Goal: Ask a question: Seek information or help from site administrators or community

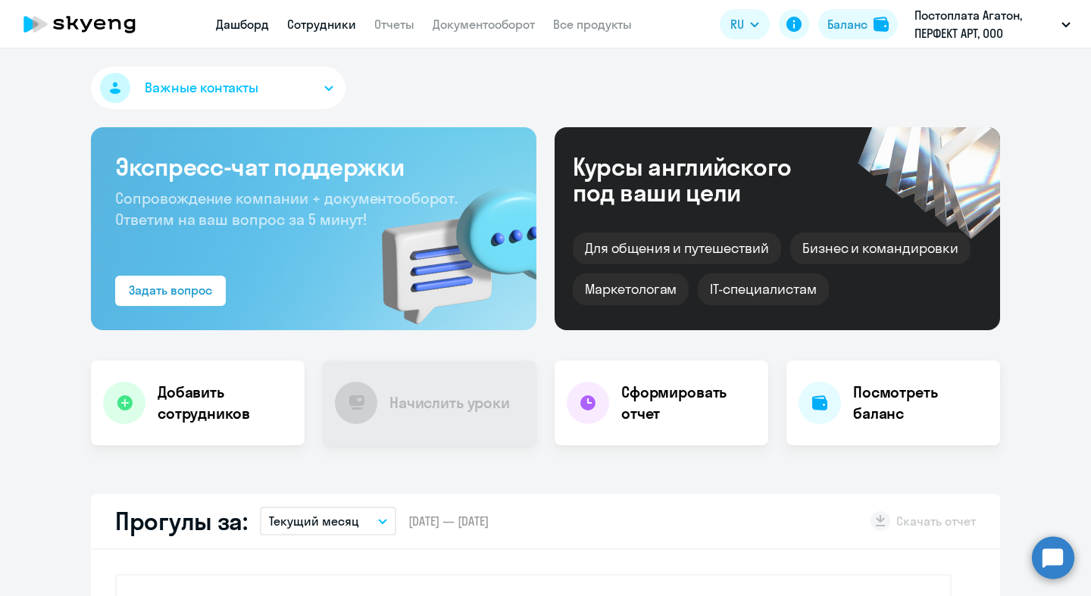
click at [328, 30] on link "Сотрудники" at bounding box center [321, 24] width 69 height 15
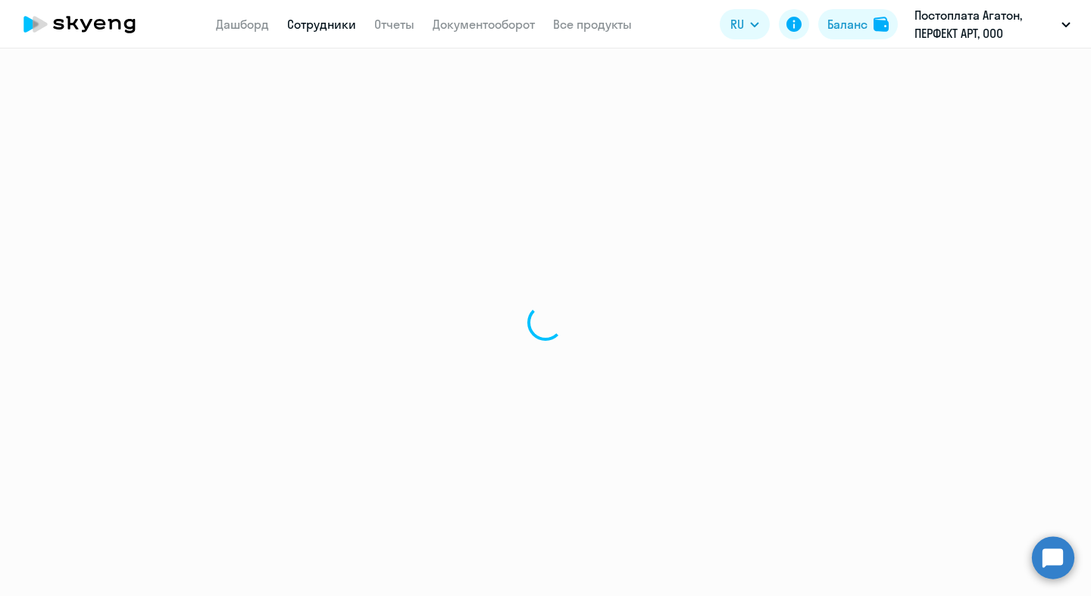
select select "30"
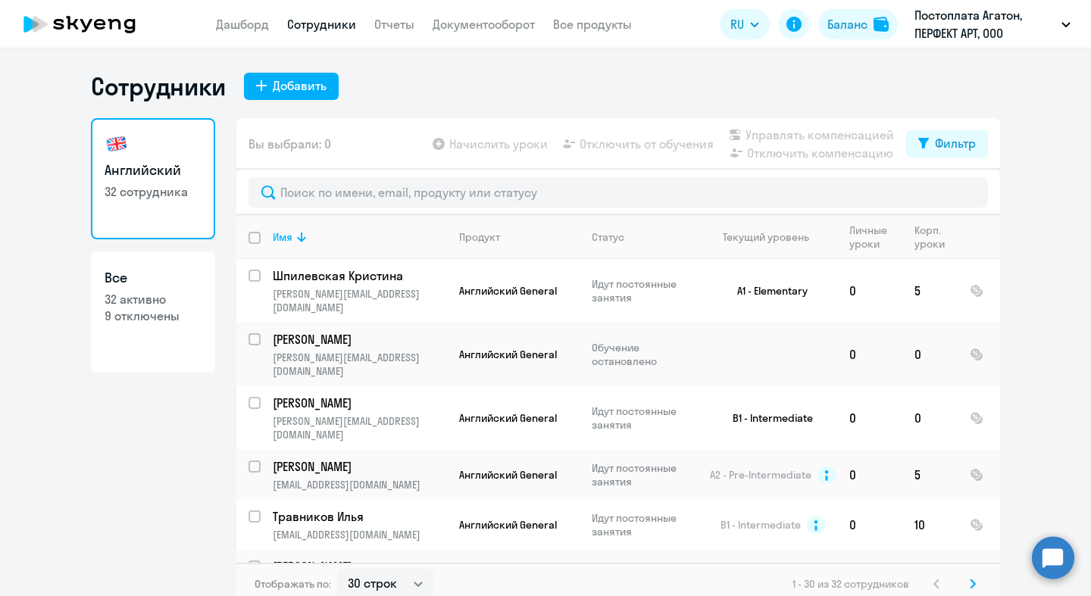
click at [83, 23] on icon at bounding box center [86, 25] width 12 height 13
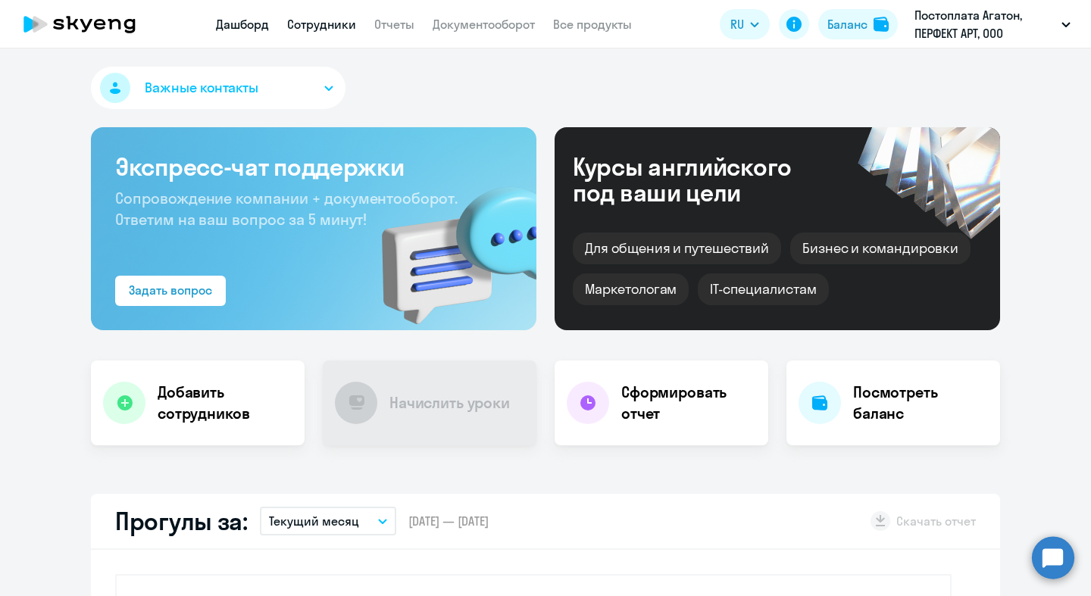
click at [295, 25] on link "Сотрудники" at bounding box center [321, 24] width 69 height 15
select select "30"
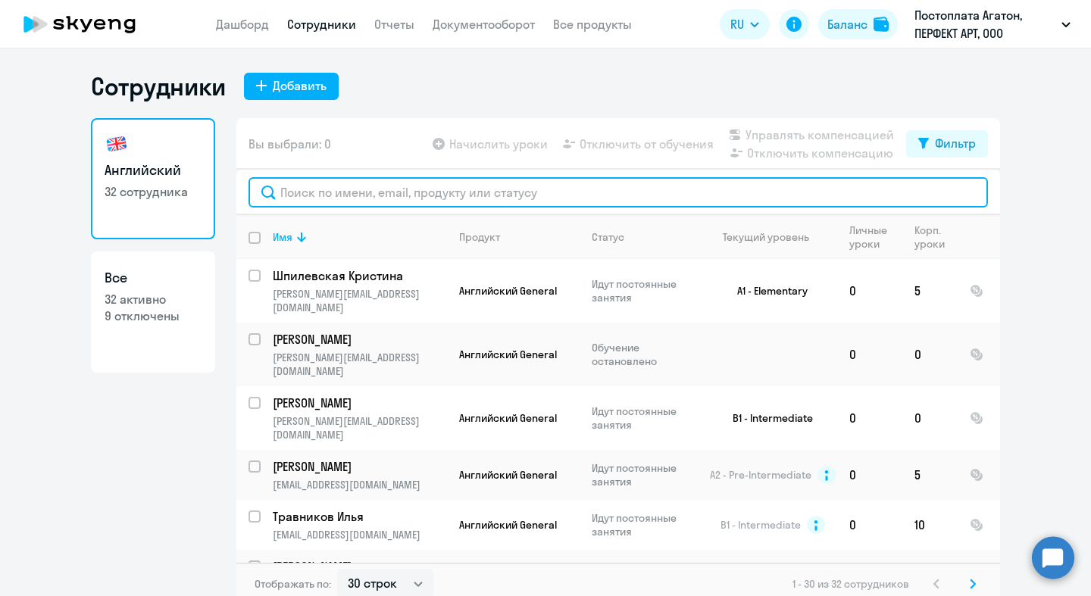
click at [454, 198] on input "text" at bounding box center [617, 192] width 739 height 30
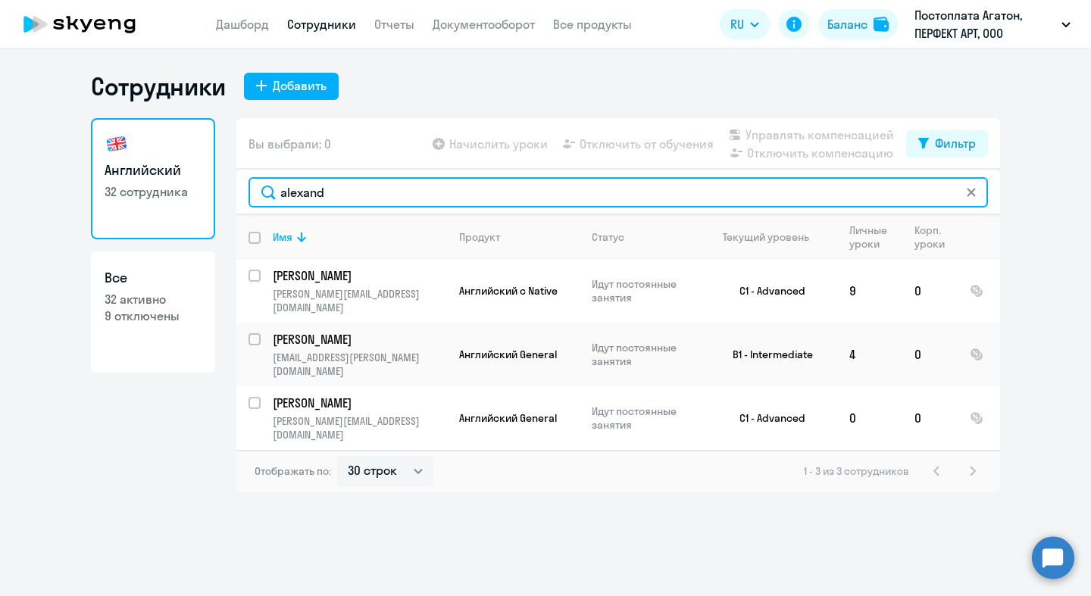
drag, startPoint x: 360, startPoint y: 198, endPoint x: 40, endPoint y: 167, distance: 321.1
click at [42, 169] on ng-component "Сотрудники Добавить Английский 32 сотрудника Все 32 активно 9 отключены Вы выбр…" at bounding box center [545, 281] width 1091 height 421
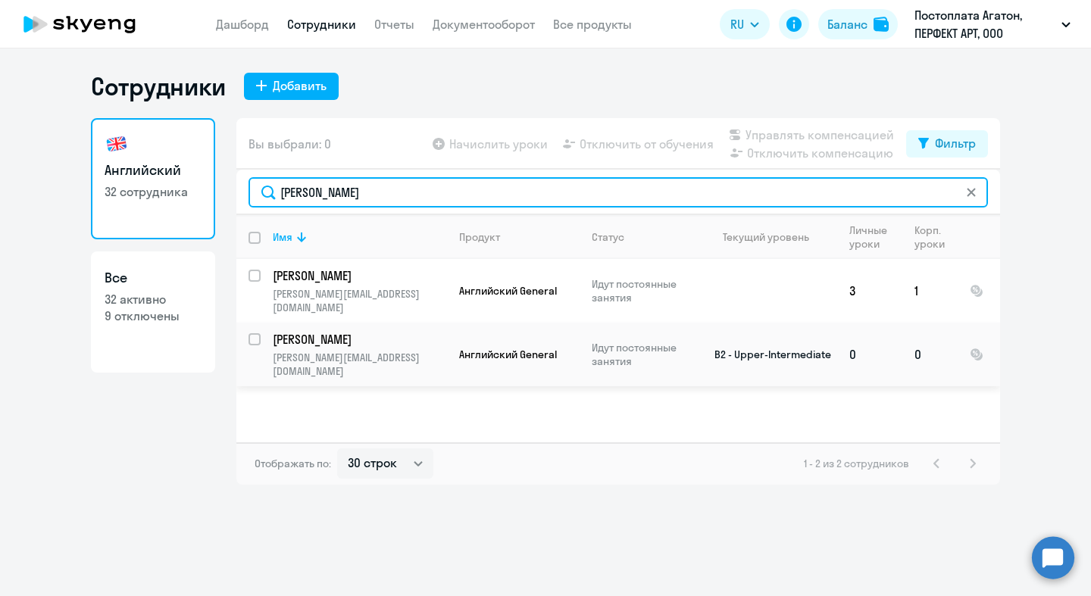
type input "tarasov"
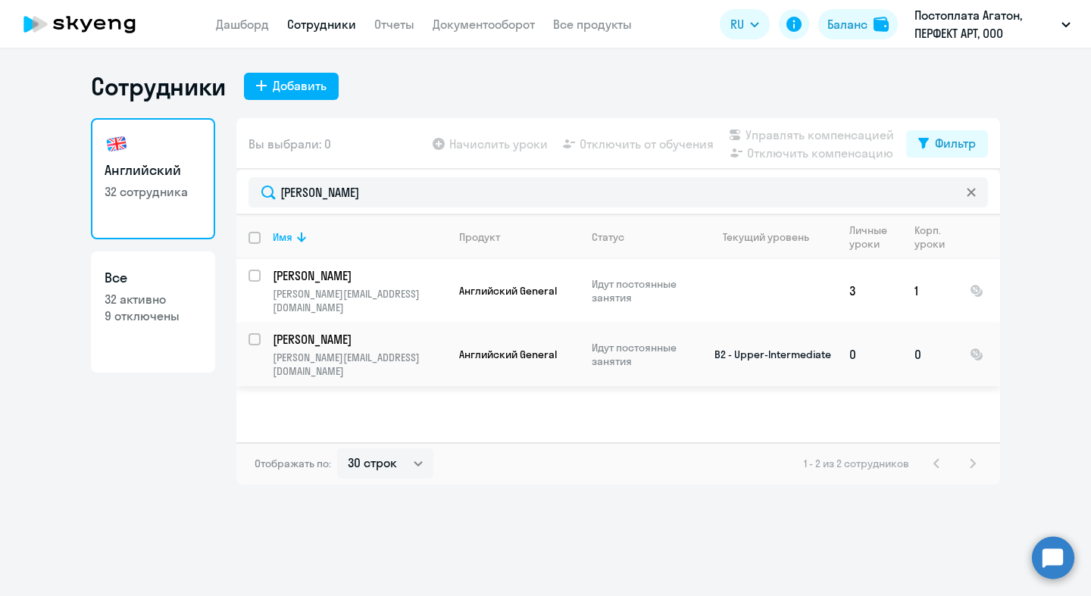
click at [348, 351] on p "[PERSON_NAME][EMAIL_ADDRESS][DOMAIN_NAME]" at bounding box center [359, 364] width 173 height 27
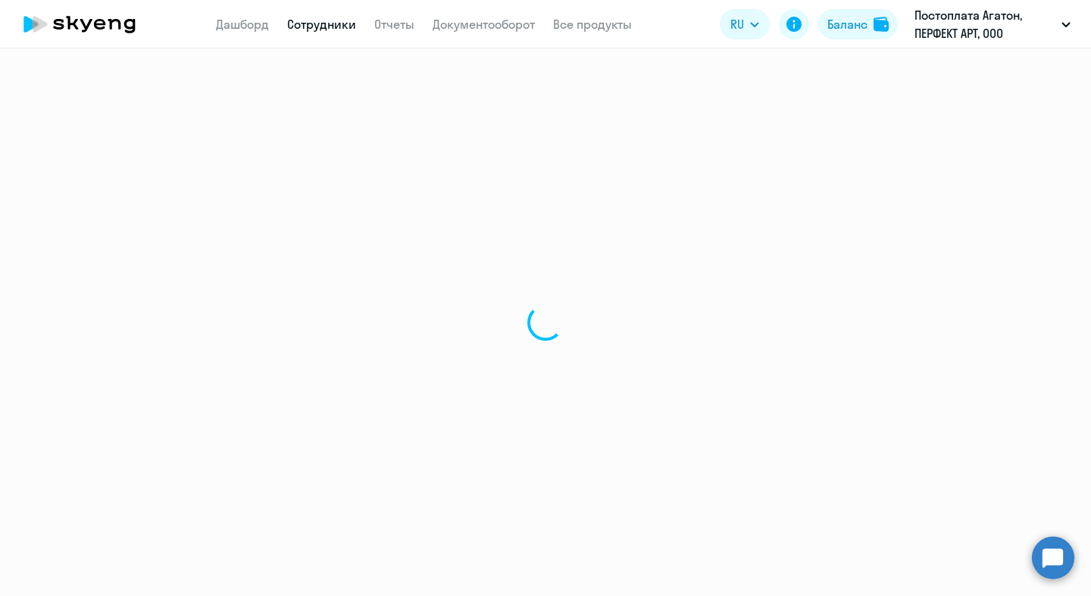
select select "english"
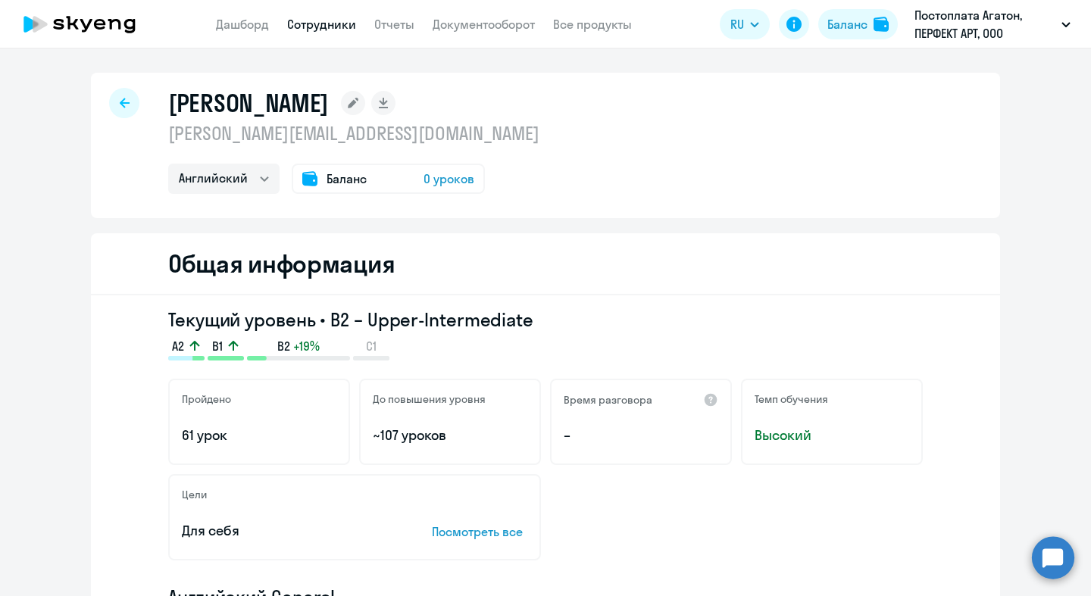
click at [432, 178] on span "0 уроков" at bounding box center [448, 179] width 51 height 18
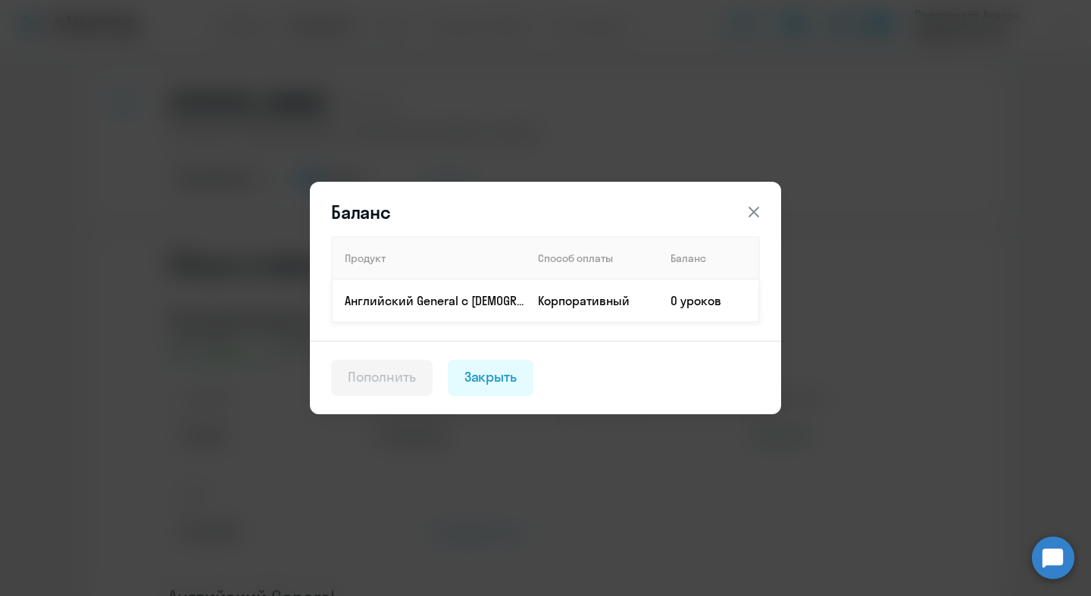
click at [709, 301] on td "0 уроков" at bounding box center [708, 300] width 101 height 42
click at [748, 211] on icon at bounding box center [754, 212] width 18 height 18
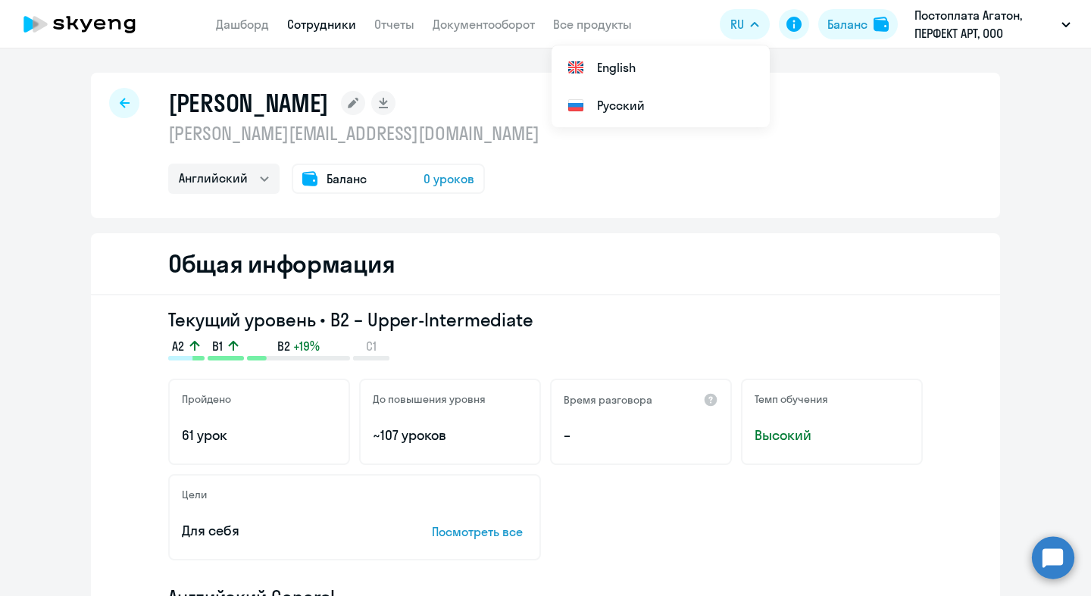
click at [339, 24] on link "Сотрудники" at bounding box center [321, 24] width 69 height 15
select select "30"
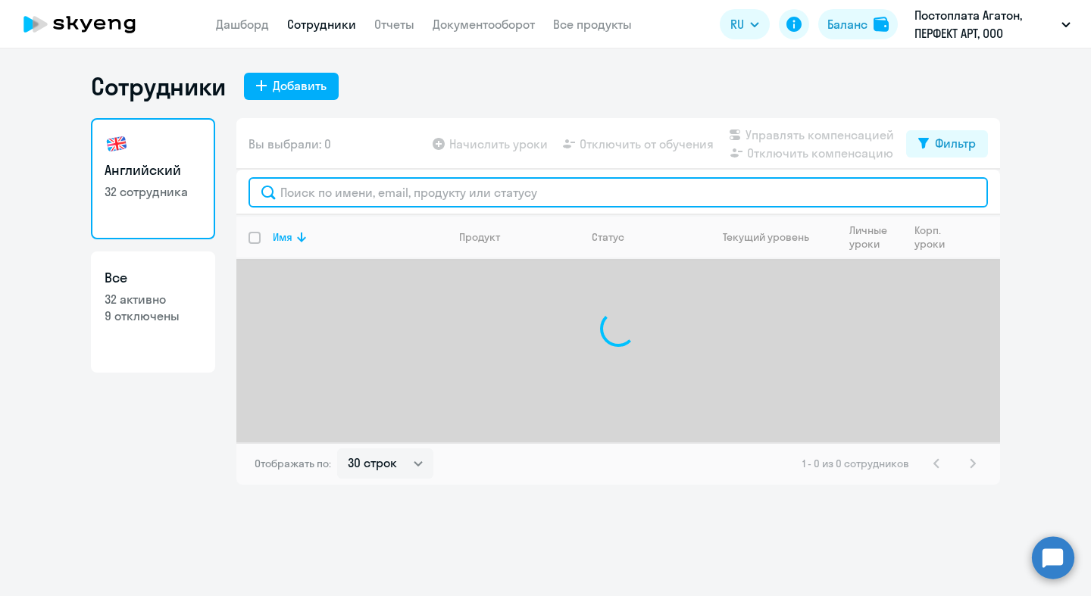
click at [400, 188] on input "text" at bounding box center [617, 192] width 739 height 30
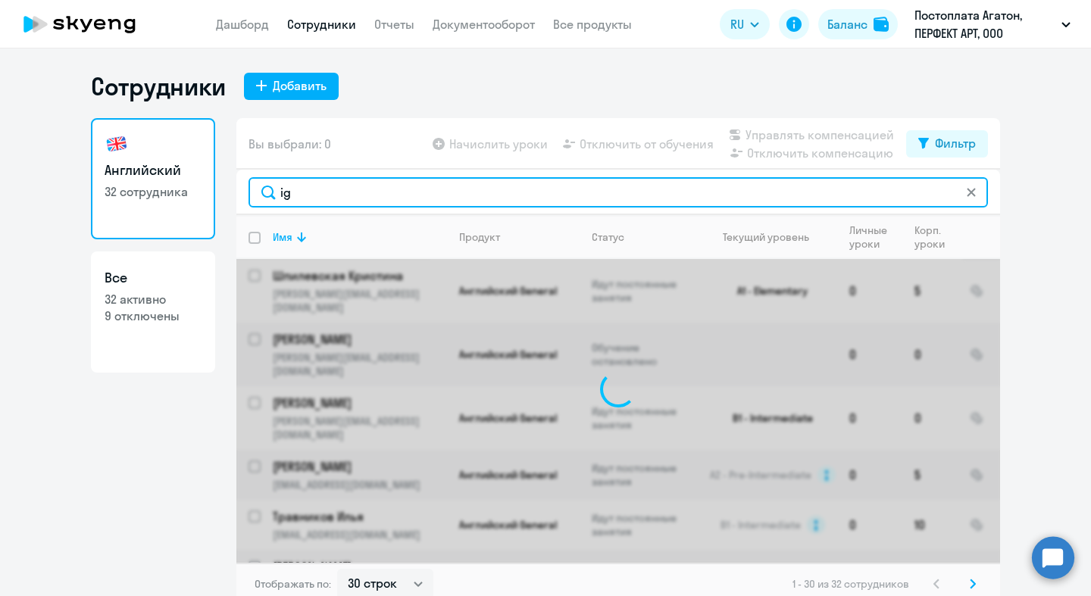
type input "i"
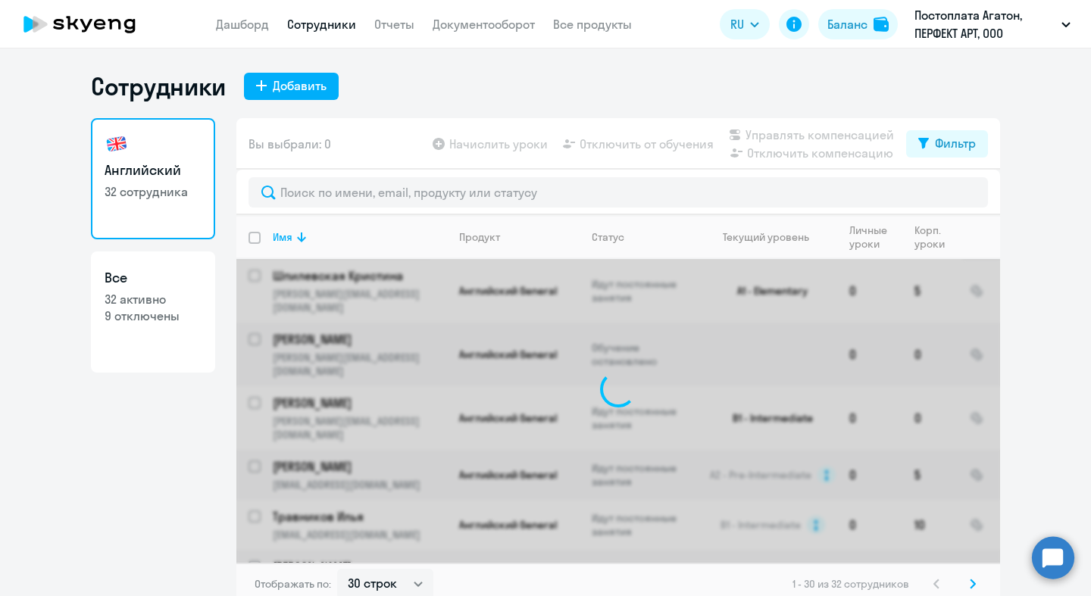
click at [1007, 273] on ng-component "Сотрудники Добавить Английский 32 сотрудника Все 32 активно 9 отключены Вы выбр…" at bounding box center [545, 338] width 1091 height 534
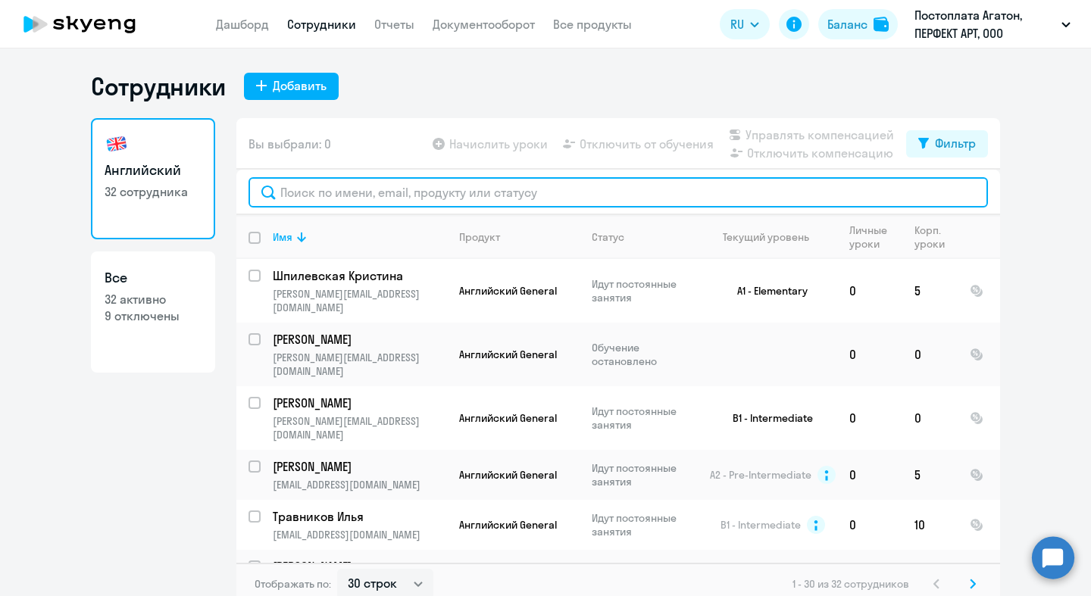
click at [486, 187] on input "text" at bounding box center [617, 192] width 739 height 30
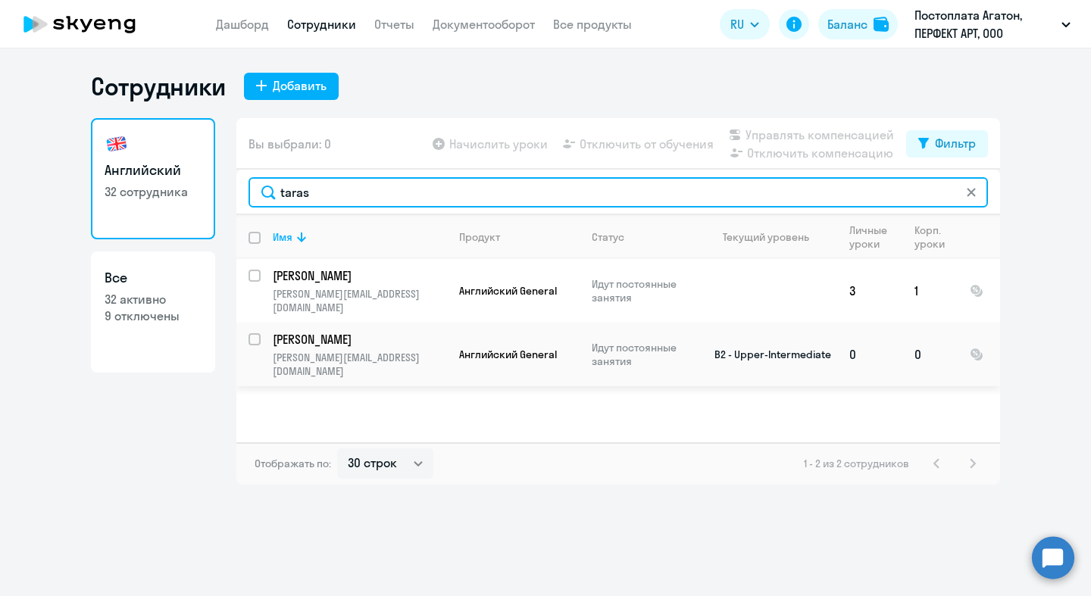
type input "taras"
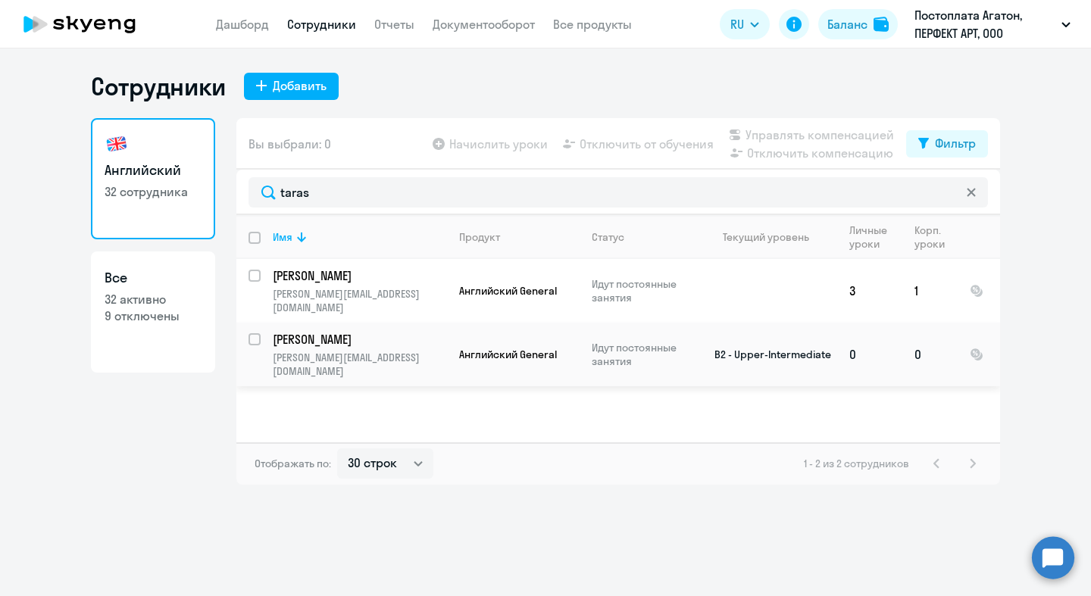
click at [367, 333] on p "[PERSON_NAME]" at bounding box center [358, 339] width 171 height 17
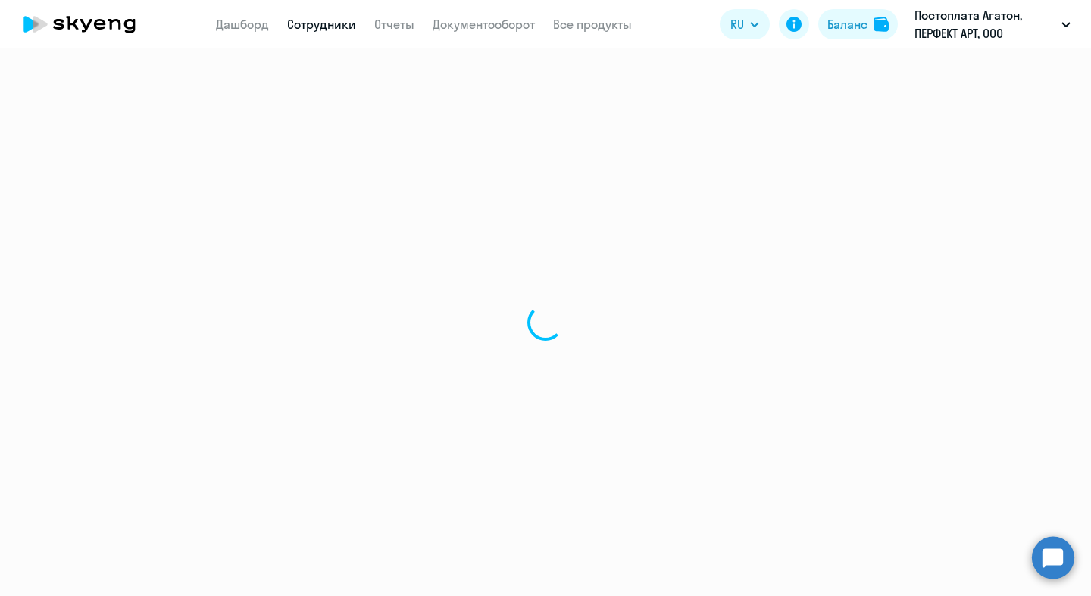
select select "english"
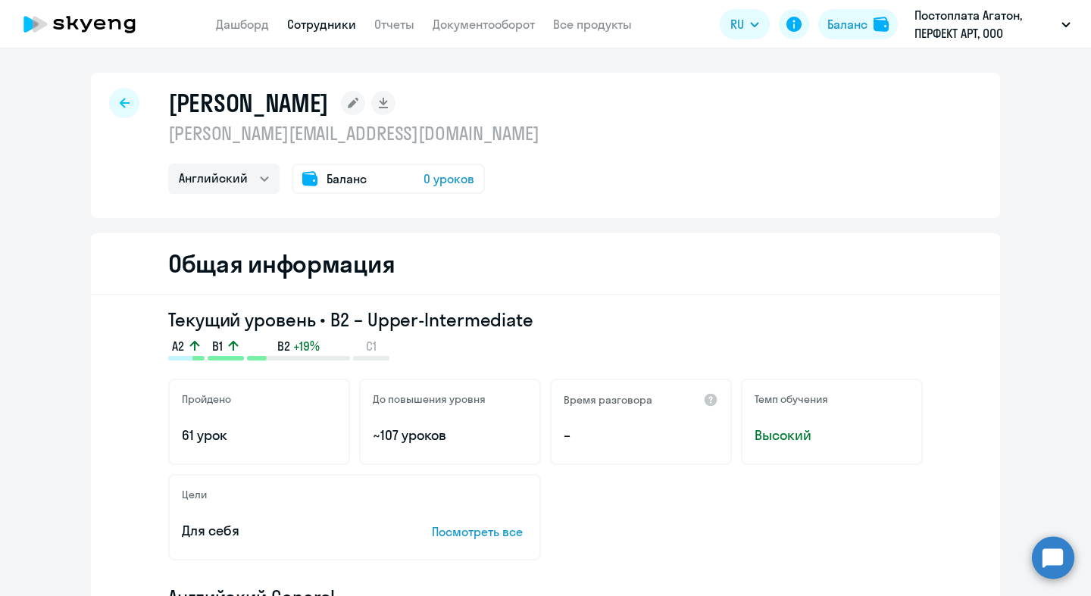
click at [341, 106] on rect at bounding box center [353, 103] width 24 height 24
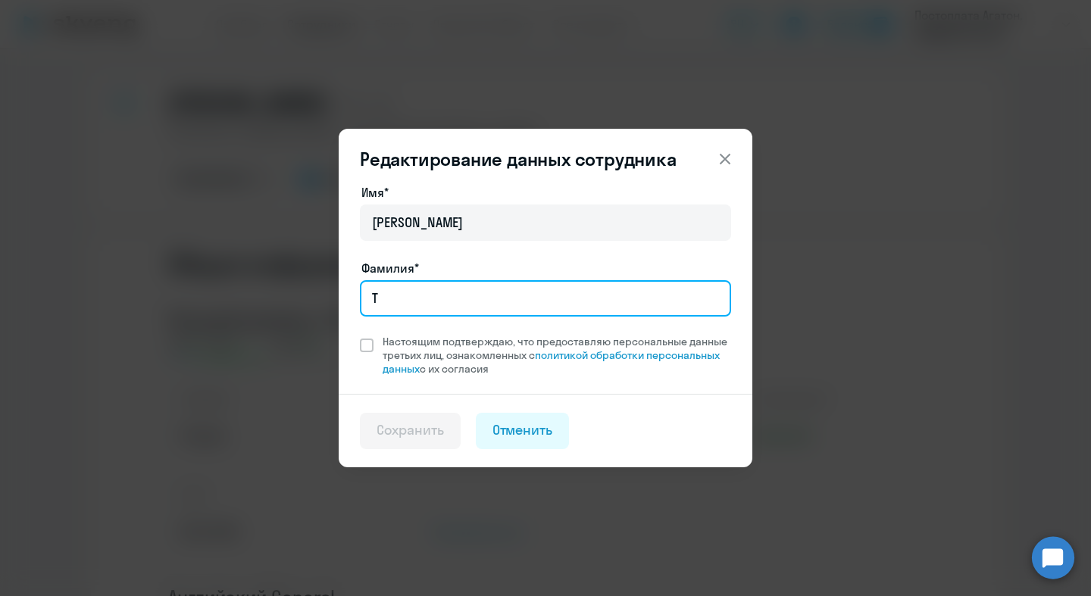
click at [441, 293] on input "T" at bounding box center [545, 298] width 371 height 36
type input "Tarasov"
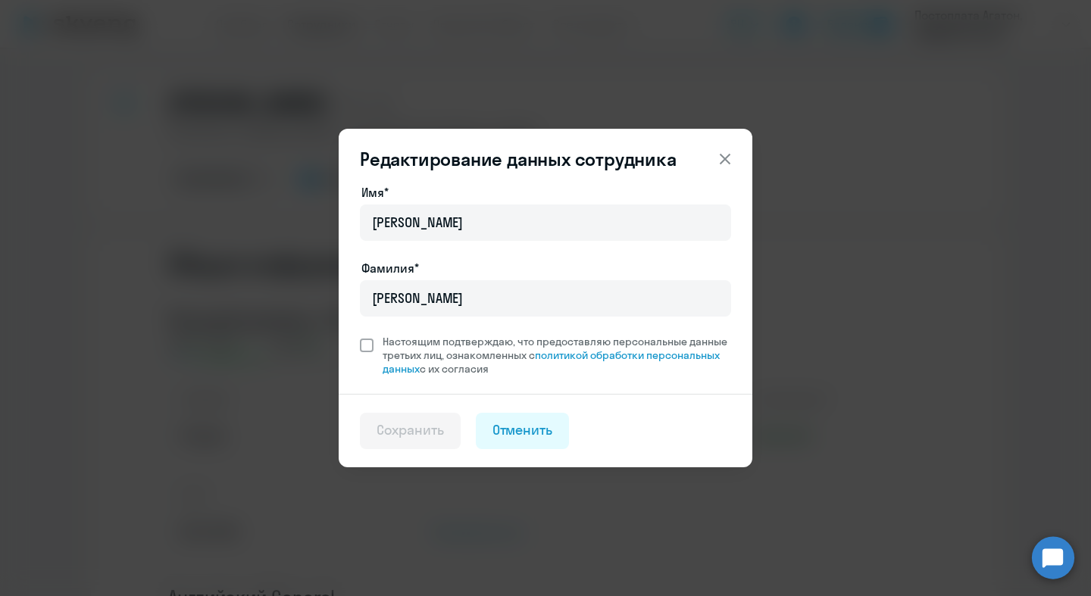
click at [434, 345] on span "Настоящим подтверждаю, что предоставляю персональные данные третьих лиц, ознако…" at bounding box center [557, 355] width 348 height 41
click at [360, 335] on input "Настоящим подтверждаю, что предоставляю персональные данные третьих лиц, ознако…" at bounding box center [359, 334] width 1 height 1
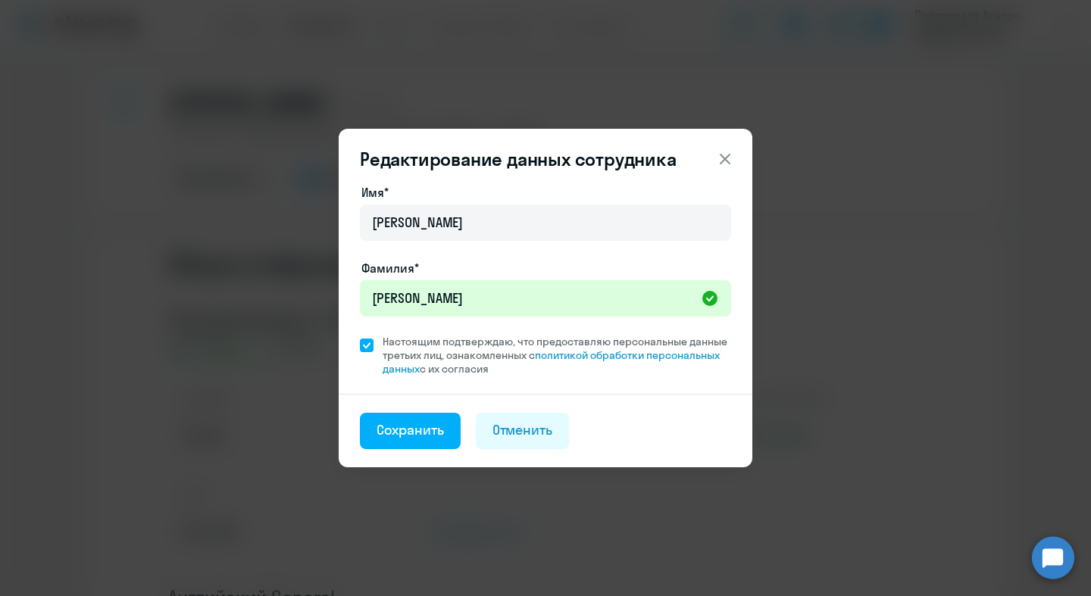
click at [394, 348] on span "Настоящим подтверждаю, что предоставляю персональные данные третьих лиц, ознако…" at bounding box center [557, 355] width 348 height 41
click at [360, 335] on input "Настоящим подтверждаю, что предоставляю персональные данные третьих лиц, ознако…" at bounding box center [359, 334] width 1 height 1
checkbox input "false"
click at [735, 158] on button at bounding box center [725, 159] width 30 height 30
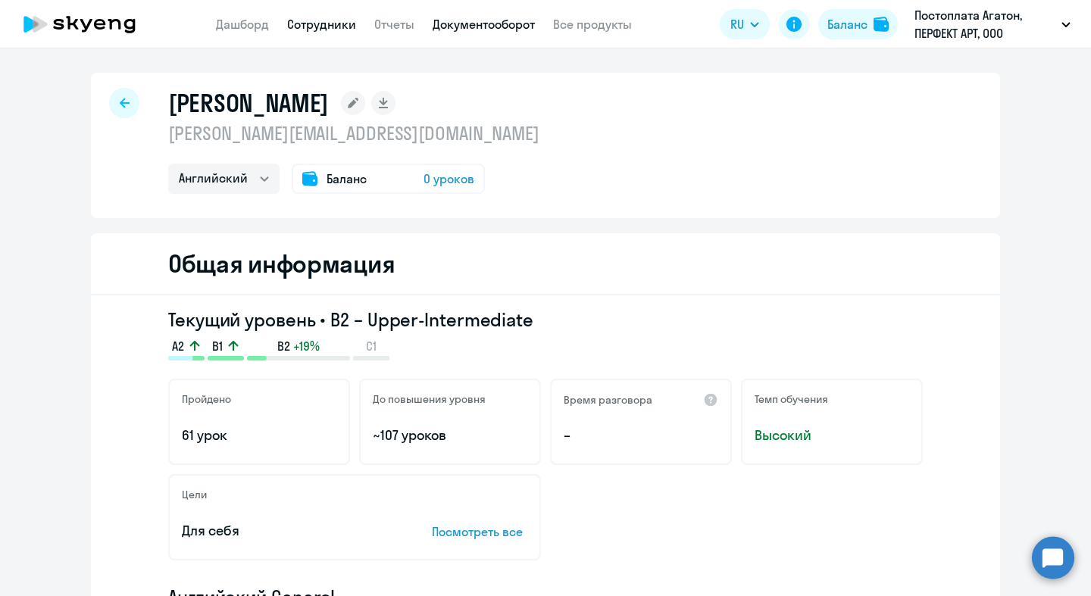
click at [466, 28] on link "Документооборот" at bounding box center [483, 24] width 102 height 15
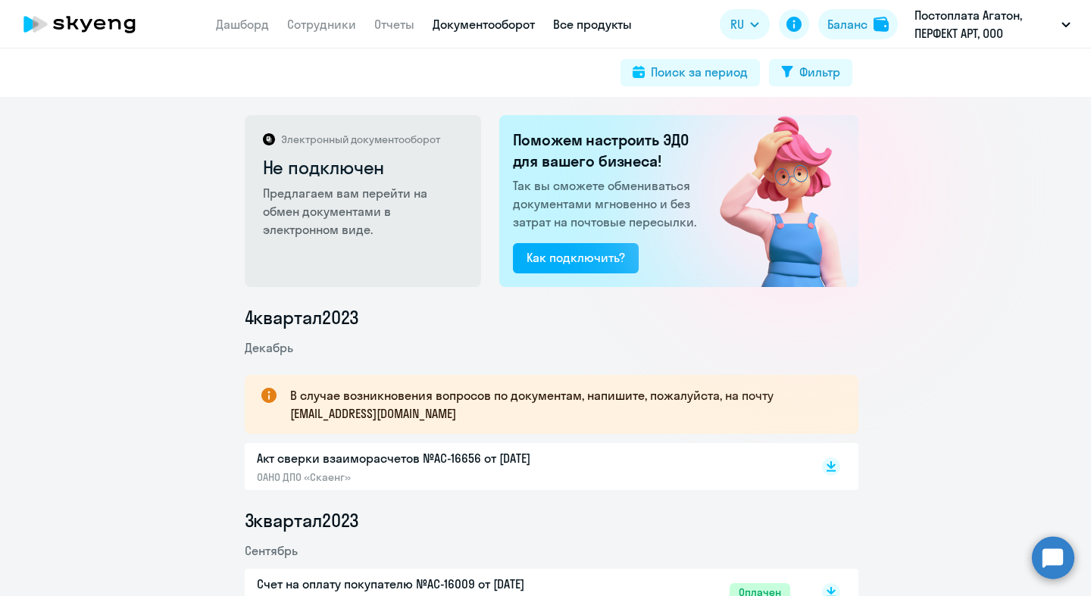
click at [585, 24] on link "Все продукты" at bounding box center [592, 24] width 79 height 15
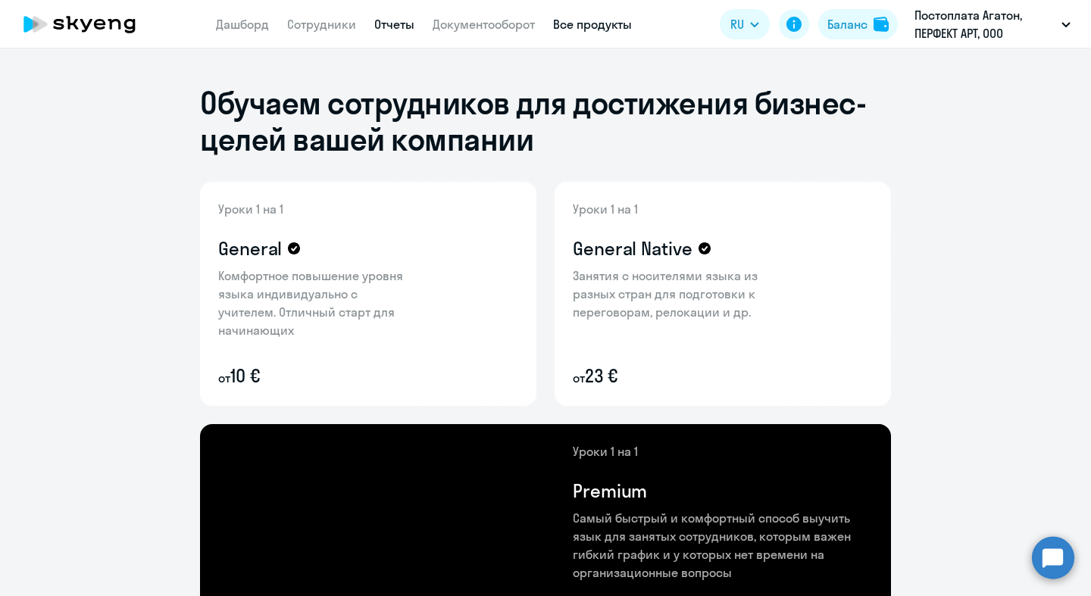
click at [392, 23] on link "Отчеты" at bounding box center [394, 24] width 40 height 15
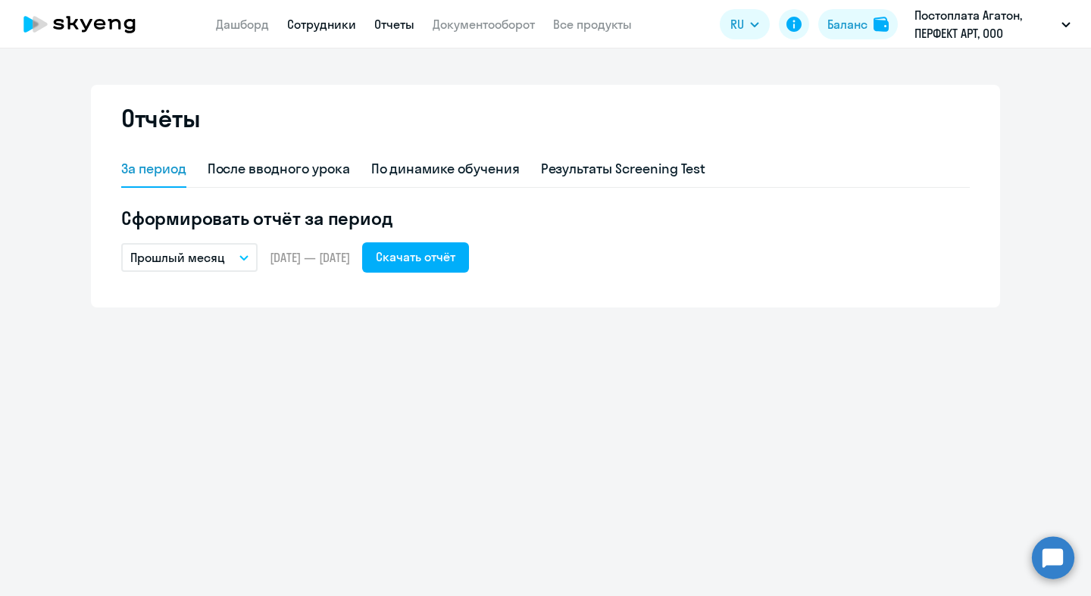
click at [325, 30] on link "Сотрудники" at bounding box center [321, 24] width 69 height 15
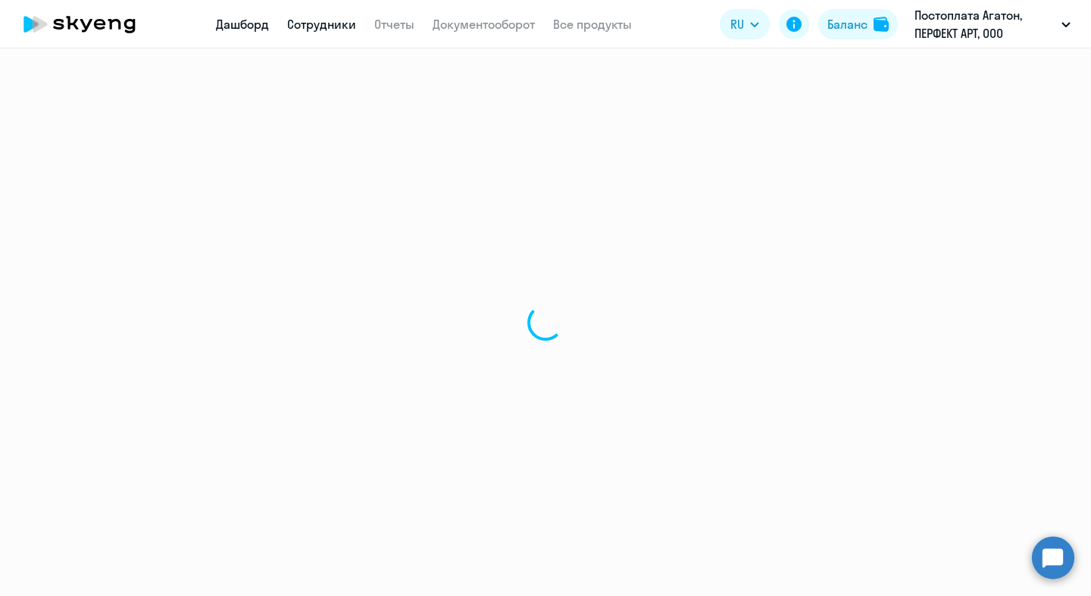
select select "30"
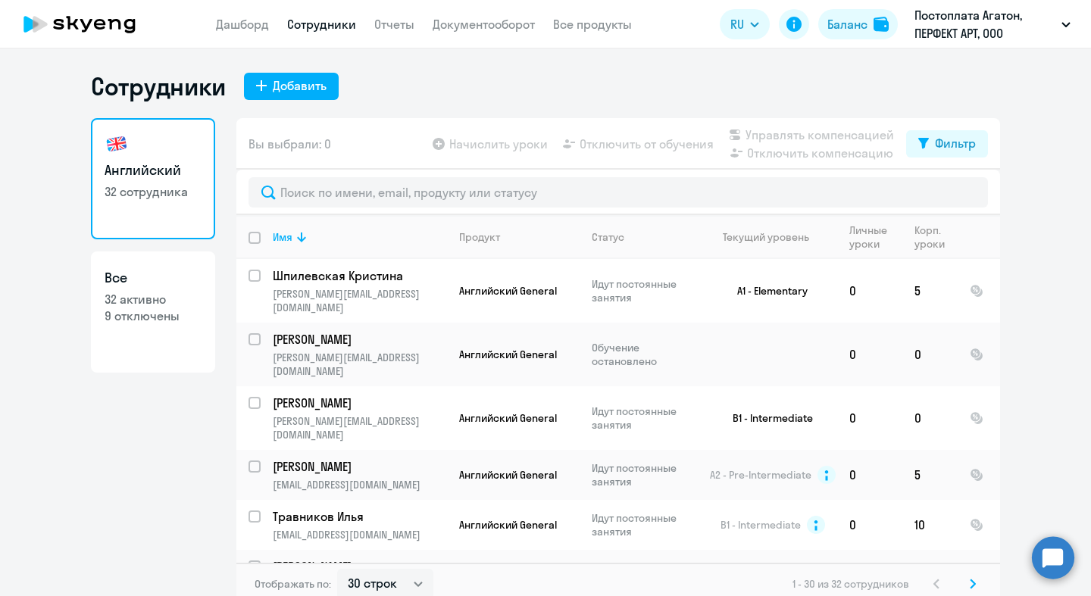
click at [806, 136] on app-table-action-button "Управлять компенсацией" at bounding box center [810, 135] width 168 height 18
click at [814, 135] on app-table-action-button "Управлять компенсацией" at bounding box center [810, 135] width 168 height 18
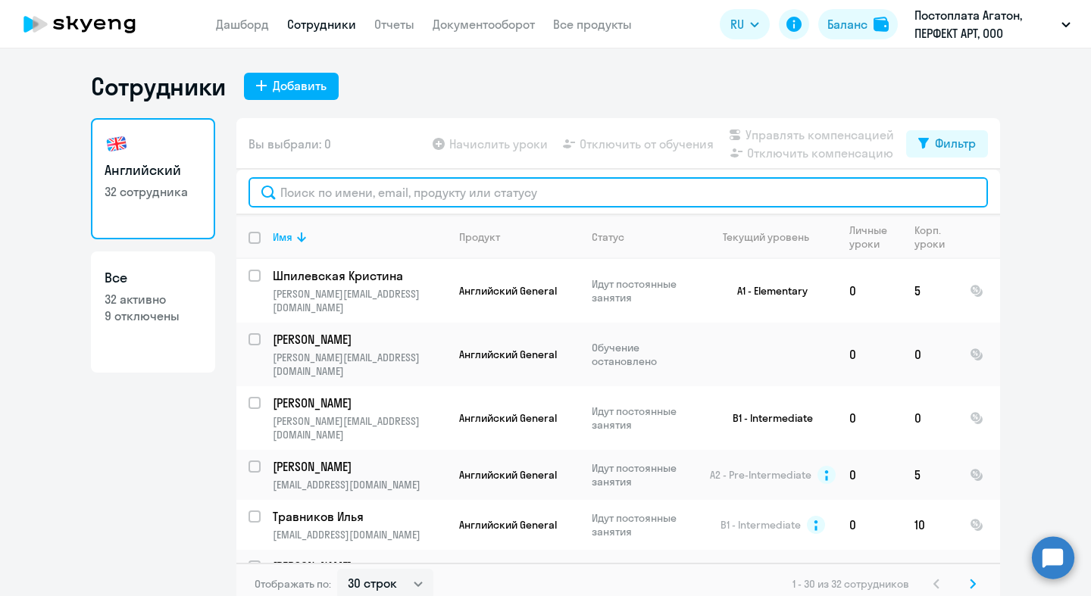
click at [359, 191] on input "text" at bounding box center [617, 192] width 739 height 30
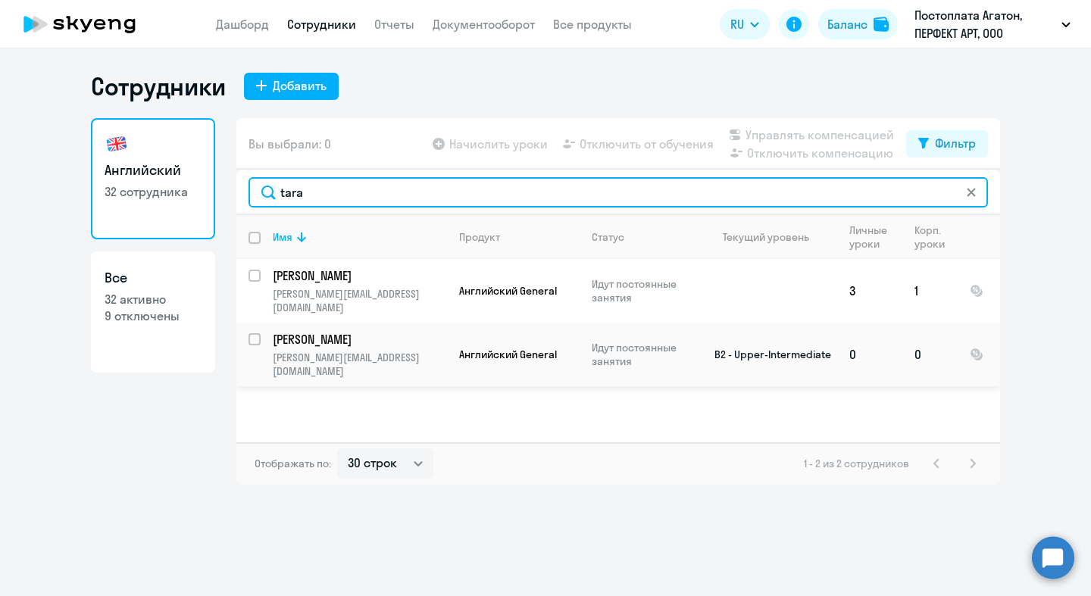
type input "tara"
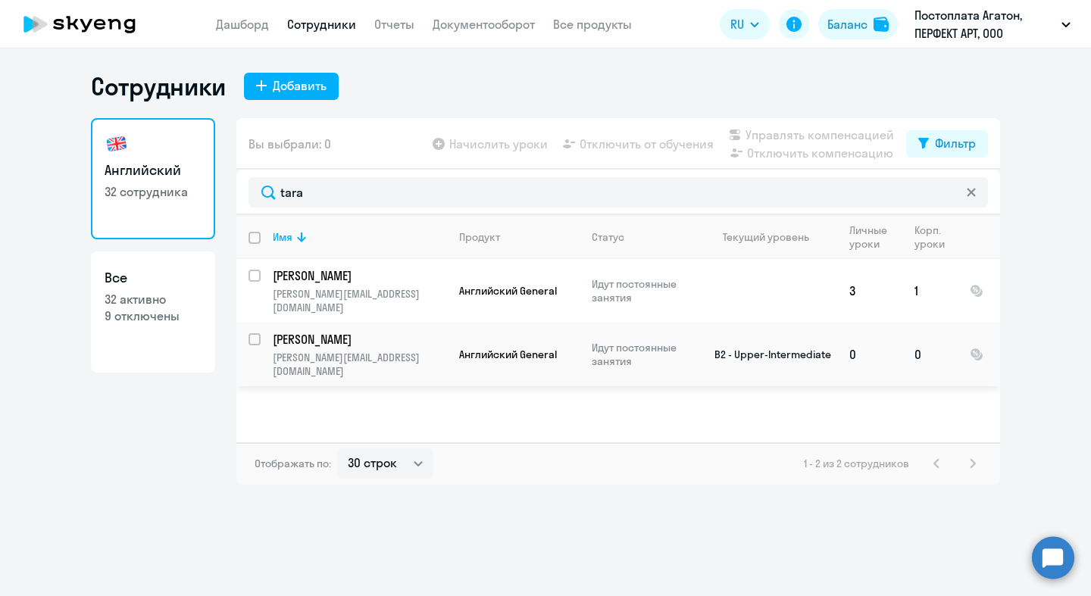
click at [247, 323] on div at bounding box center [255, 339] width 36 height 36
checkbox input "true"
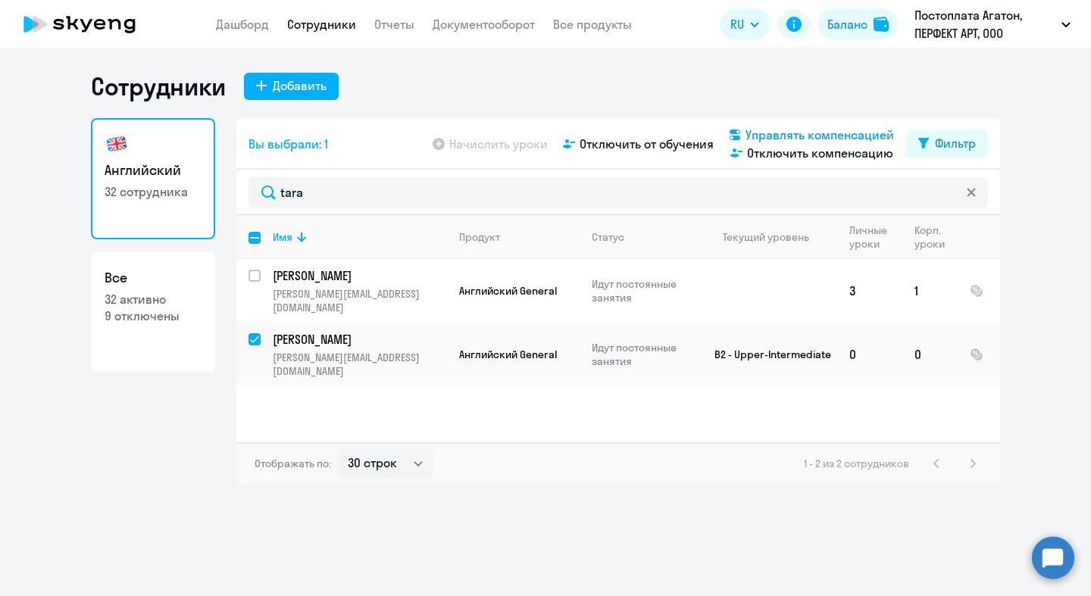
click at [828, 136] on span "Управлять компенсацией" at bounding box center [819, 135] width 148 height 18
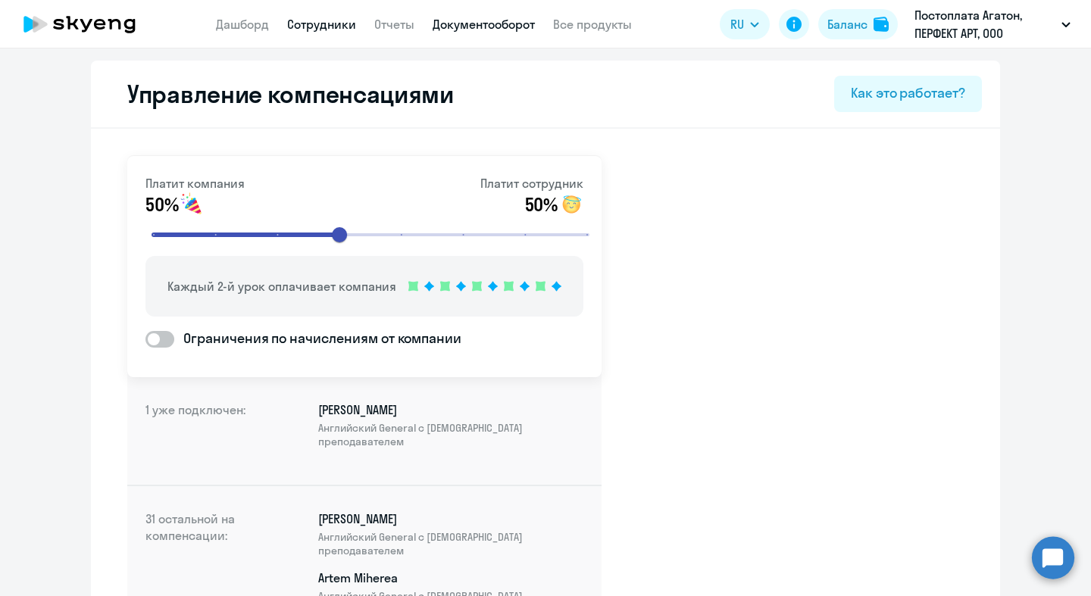
click at [458, 30] on link "Документооборот" at bounding box center [483, 24] width 102 height 15
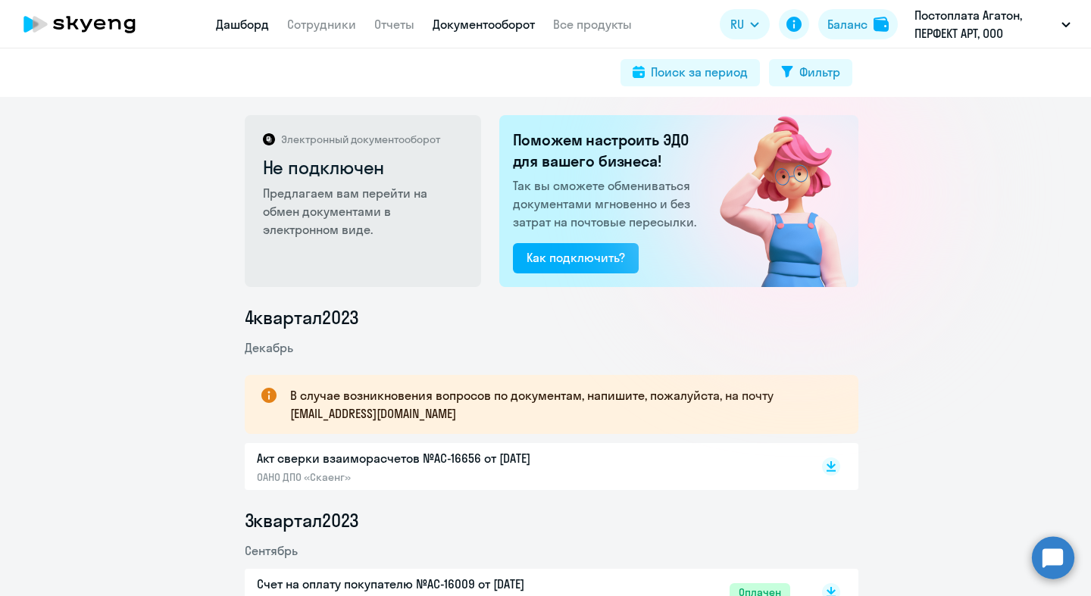
click at [239, 30] on link "Дашборд" at bounding box center [242, 24] width 53 height 15
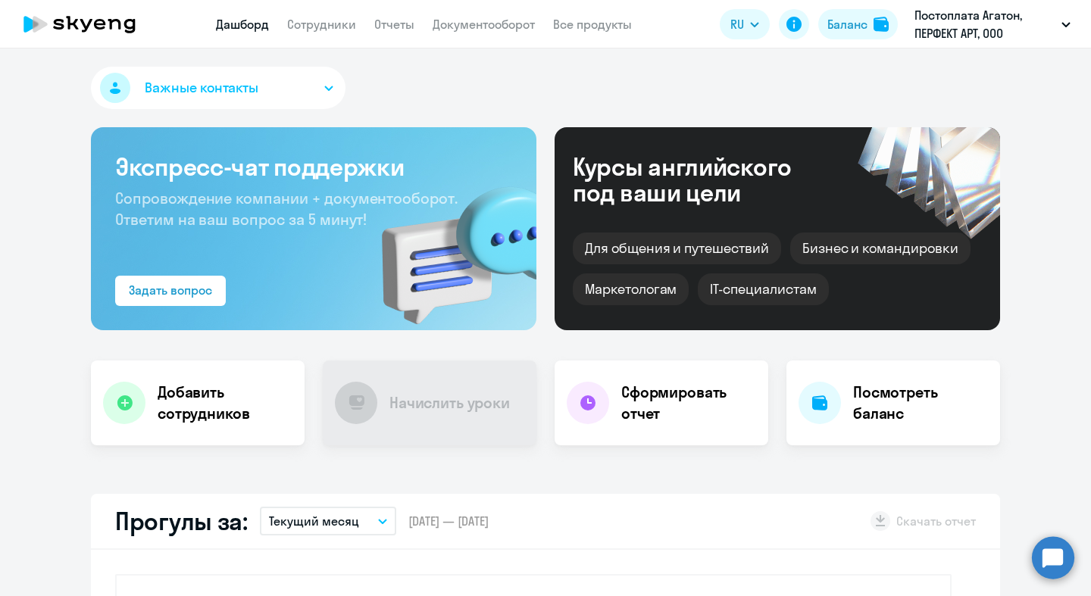
click at [335, 34] on app-header "Дашборд Сотрудники Отчеты Документооборот Все продукты Дашборд Сотрудники Отчет…" at bounding box center [545, 24] width 1091 height 48
click at [335, 20] on link "Сотрудники" at bounding box center [321, 24] width 69 height 15
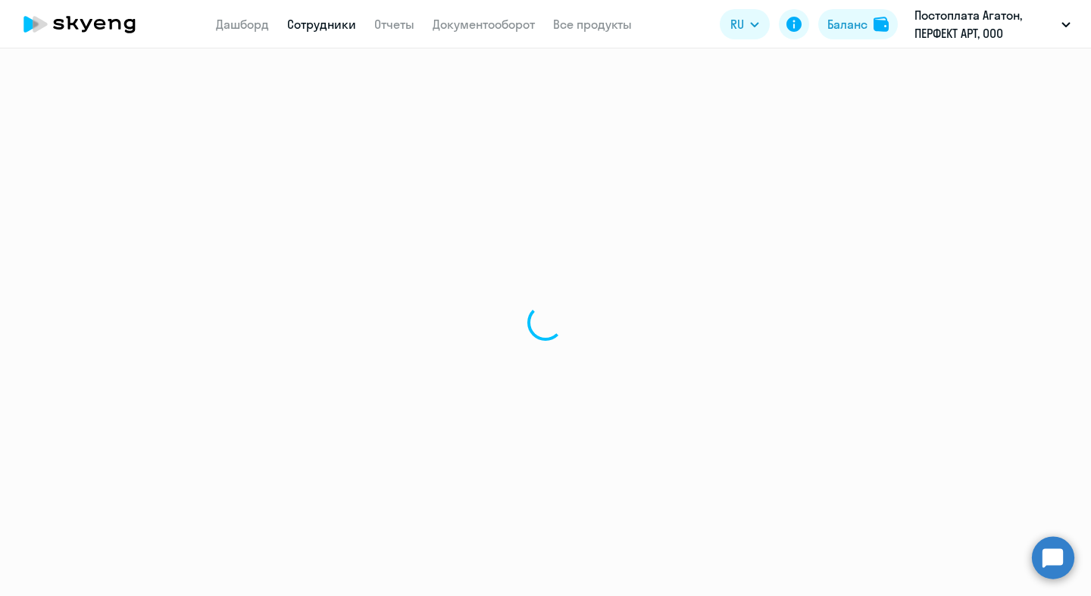
select select "30"
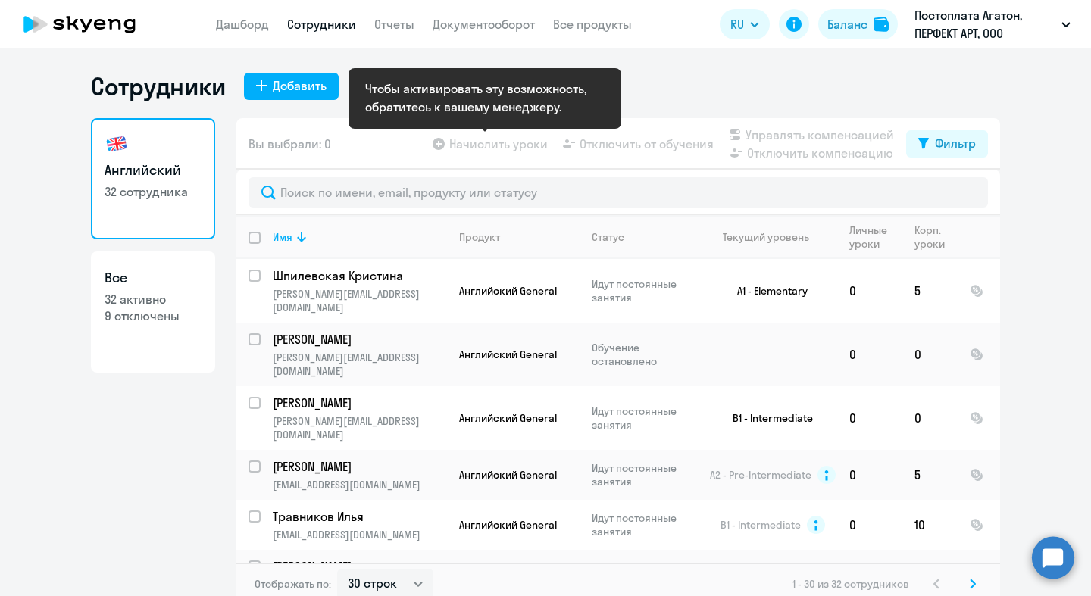
click at [516, 148] on app-table-action-button "Начислить уроки" at bounding box center [488, 144] width 118 height 18
click at [479, 138] on app-table-action-button "Начислить уроки" at bounding box center [488, 144] width 118 height 18
click at [479, 139] on app-table-action-button "Начислить уроки" at bounding box center [488, 144] width 118 height 18
click at [478, 148] on app-table-action-button "Начислить уроки" at bounding box center [488, 144] width 118 height 18
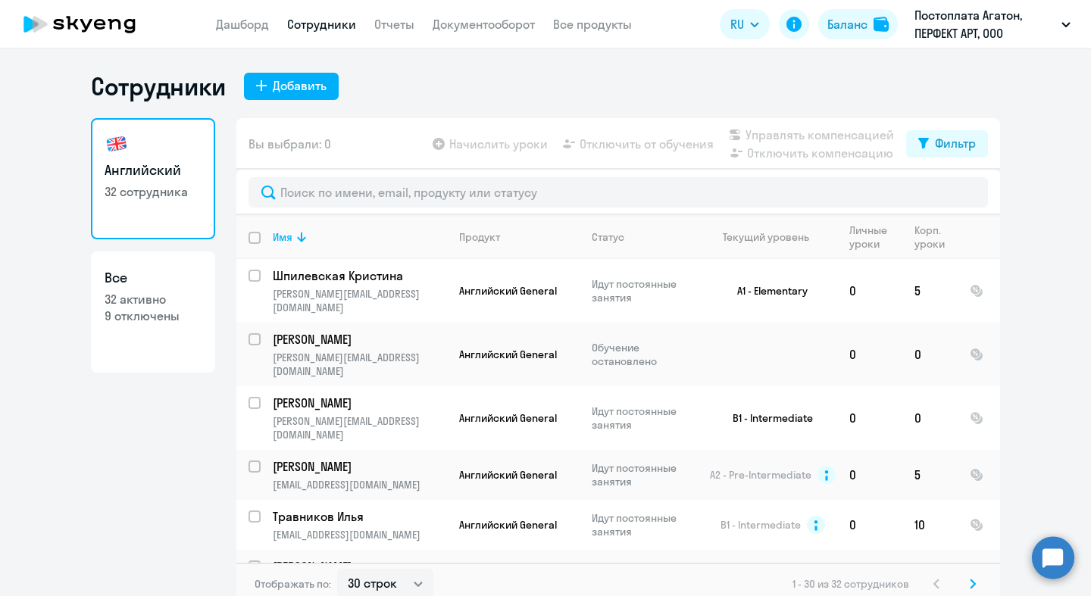
click at [413, 151] on div "Вы выбрали: 0 Начислить уроки Отключить от обучения Управлять компенсацией Откл…" at bounding box center [617, 144] width 763 height 52
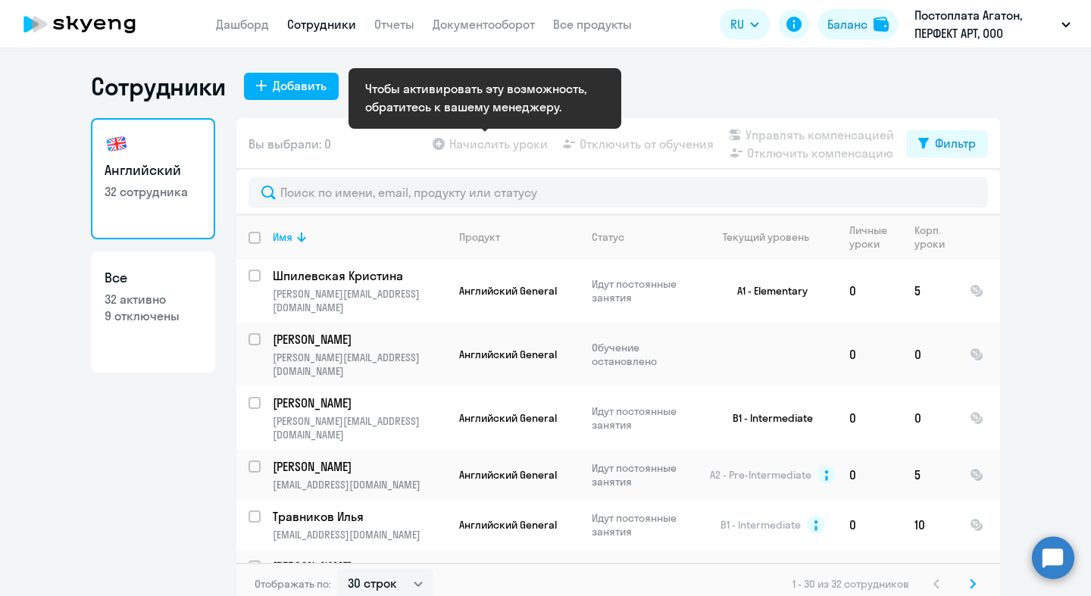
click at [460, 145] on app-table-action-button "Начислить уроки" at bounding box center [488, 144] width 118 height 18
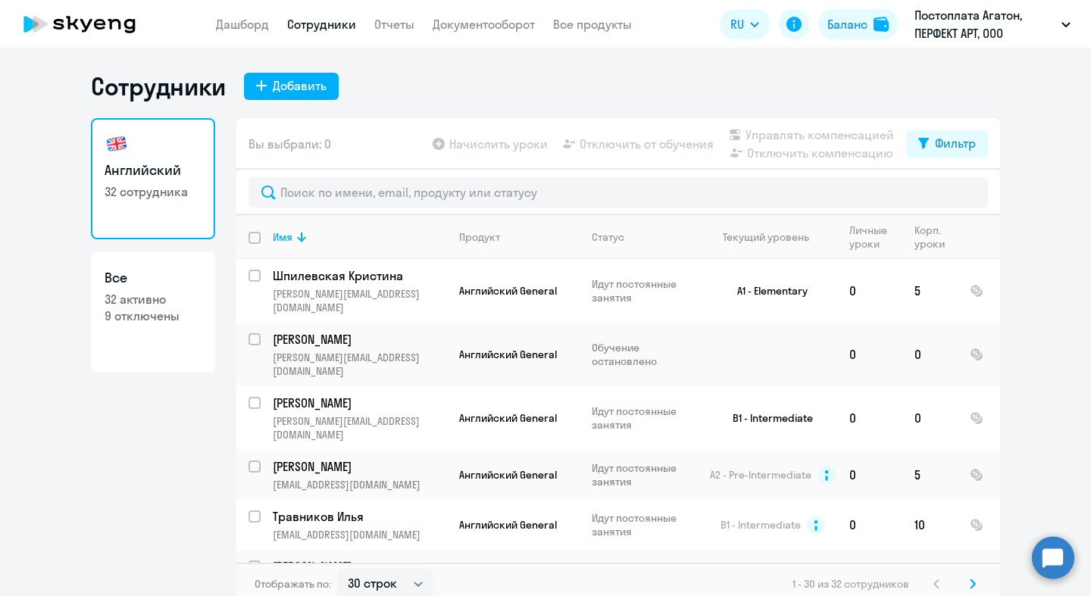
click at [417, 157] on div "Вы выбрали: 0 Начислить уроки Отключить от обучения Управлять компенсацией Откл…" at bounding box center [617, 144] width 763 height 52
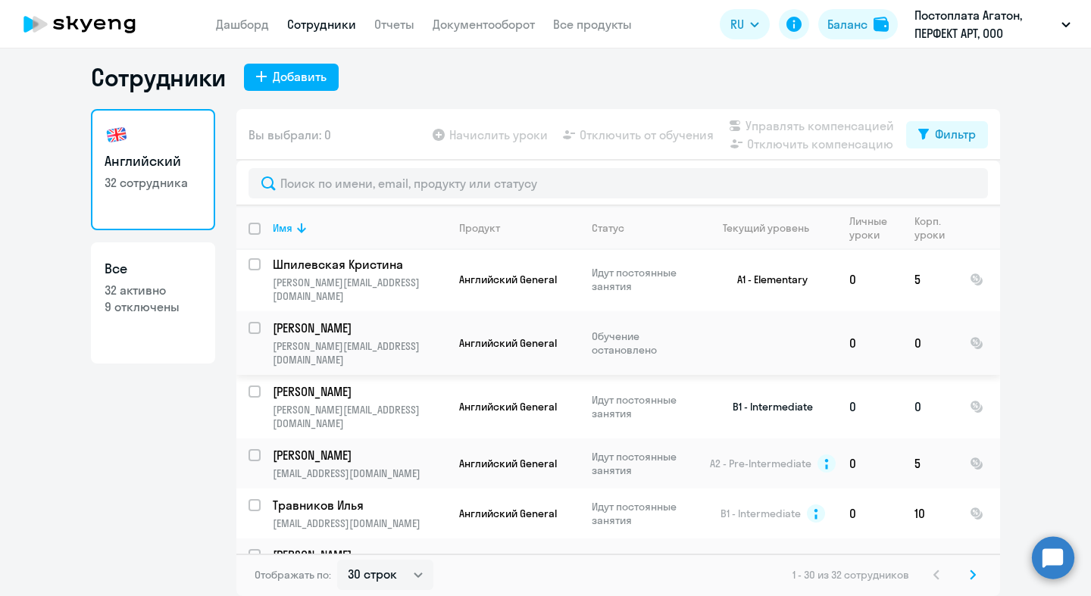
scroll to position [3, 0]
click at [281, 383] on p "[PERSON_NAME]" at bounding box center [358, 391] width 171 height 17
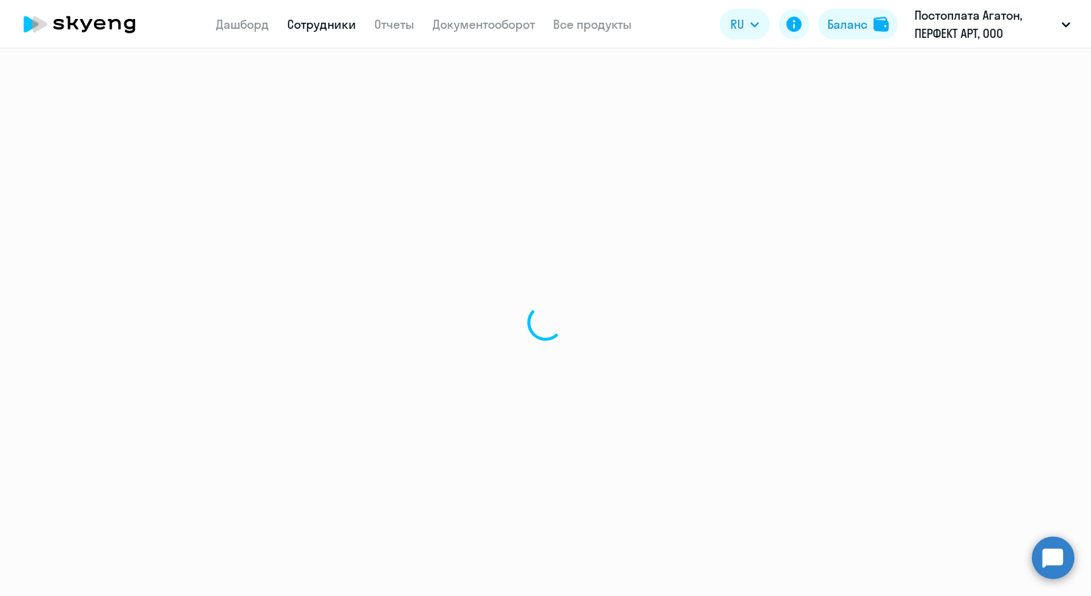
select select "english"
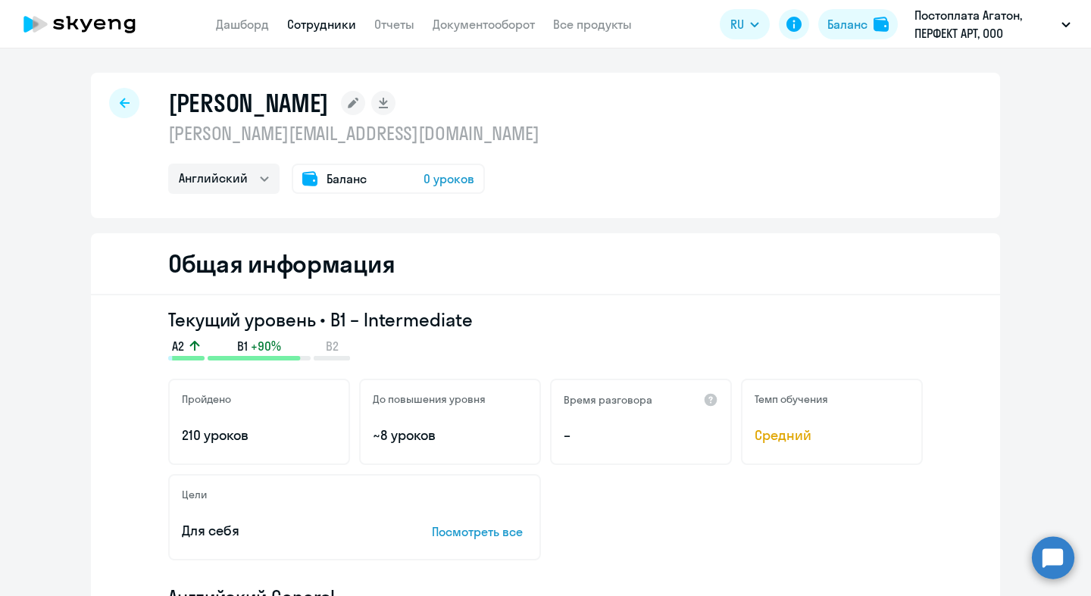
click at [456, 187] on span "0 уроков" at bounding box center [448, 179] width 51 height 18
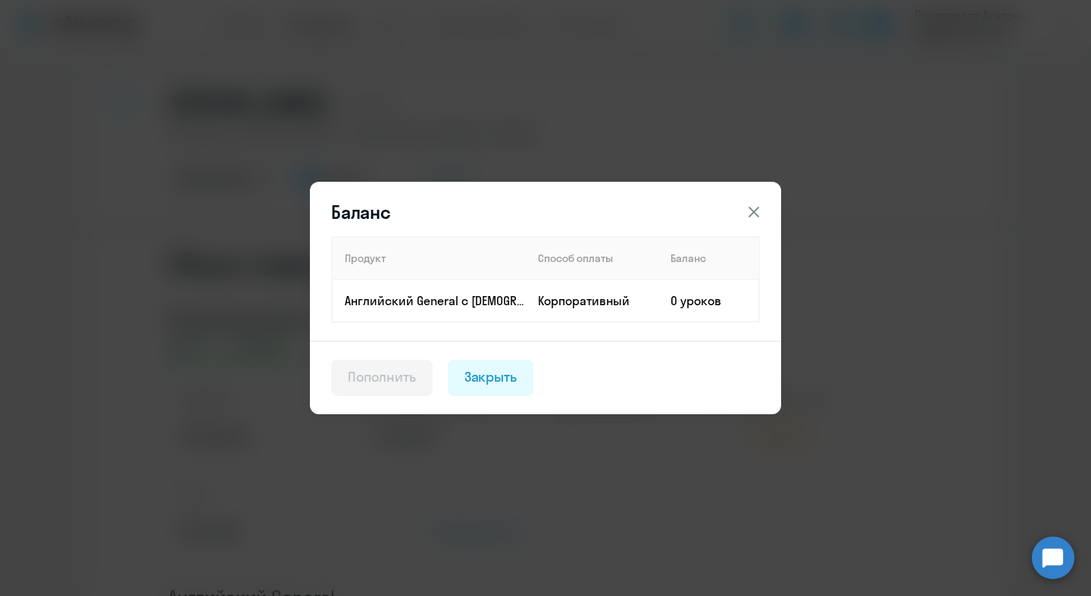
click at [753, 207] on icon at bounding box center [754, 212] width 18 height 18
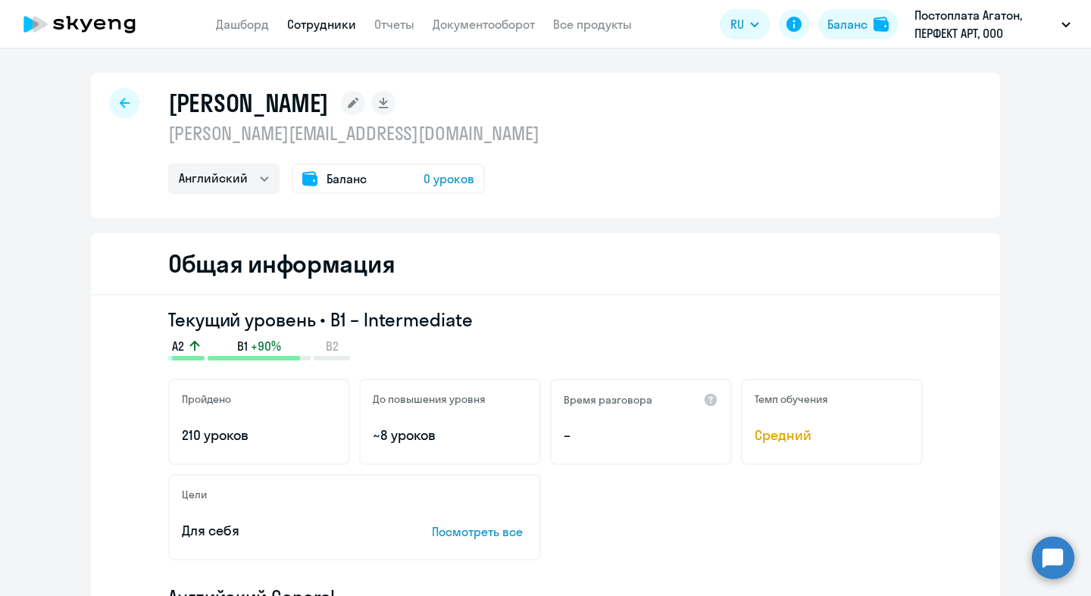
click at [104, 113] on div "Федотов Виктор victor.fedotov@perfectart.com Английский Баланс 0 уроков" at bounding box center [545, 145] width 909 height 145
click at [110, 110] on div at bounding box center [124, 103] width 30 height 30
select select "30"
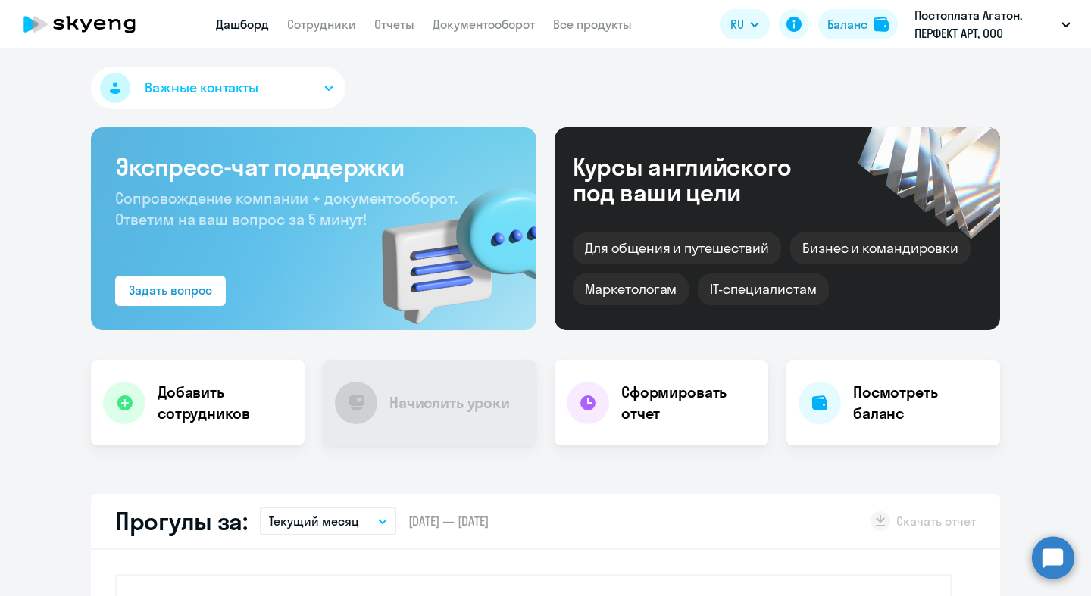
click at [1057, 570] on circle at bounding box center [1053, 557] width 42 height 42
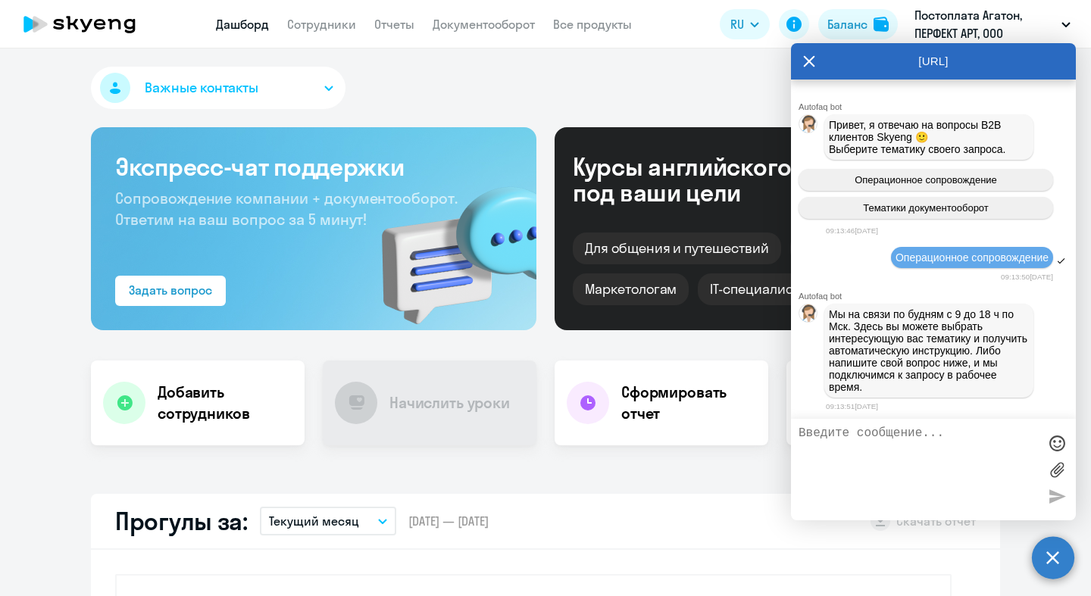
scroll to position [1974, 0]
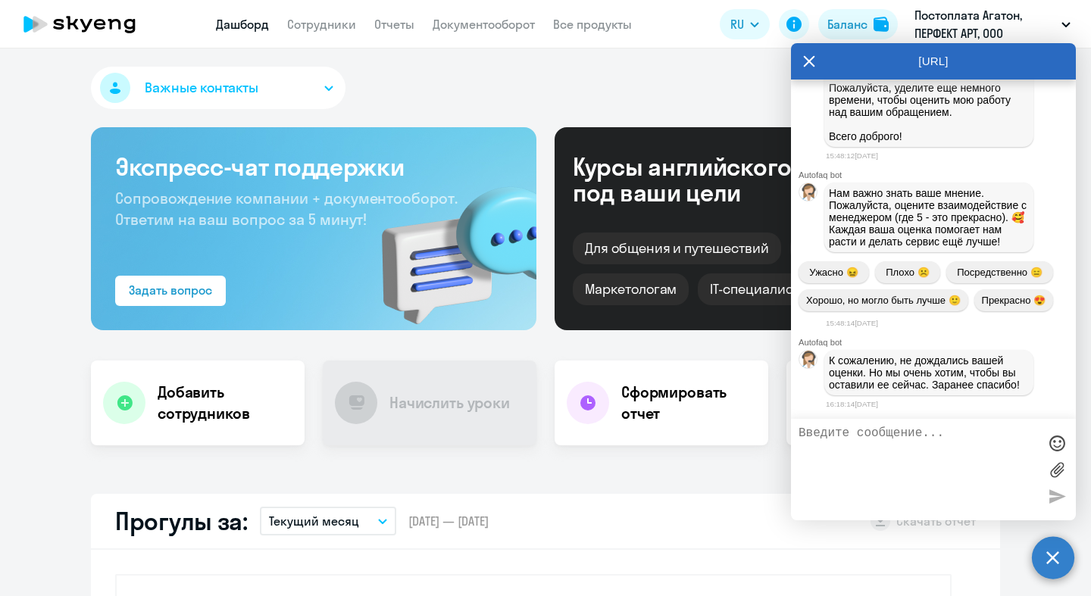
click at [925, 442] on textarea at bounding box center [917, 469] width 239 height 86
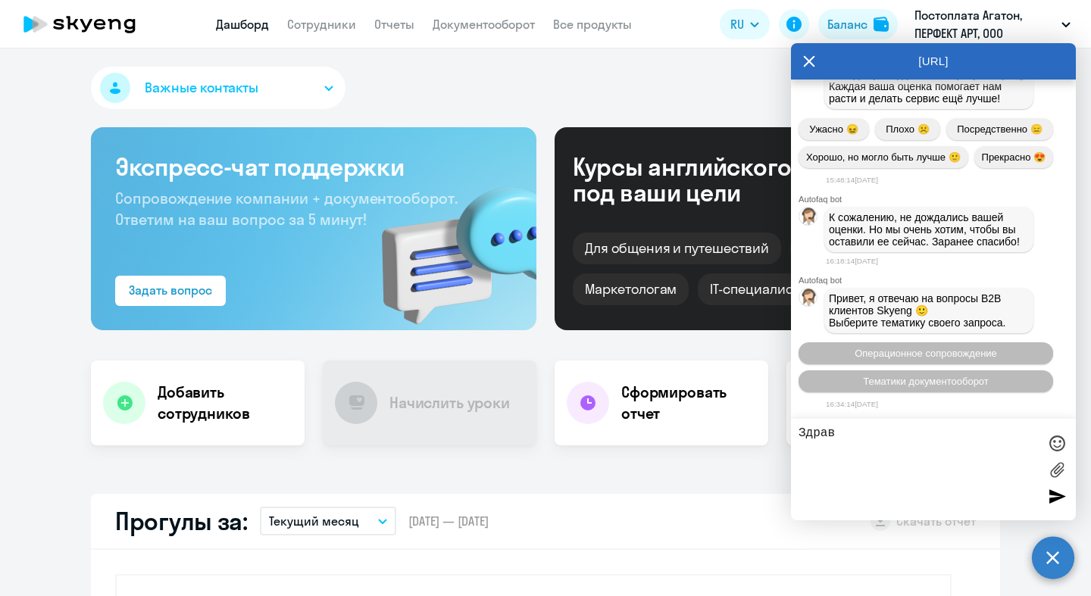
type textarea "Здравс"
select select "30"
type textarea "Здравствуйте! Подскажите, почему [PERSON_NAME] не начислил занятия?"
click at [1064, 502] on div at bounding box center [1056, 496] width 23 height 23
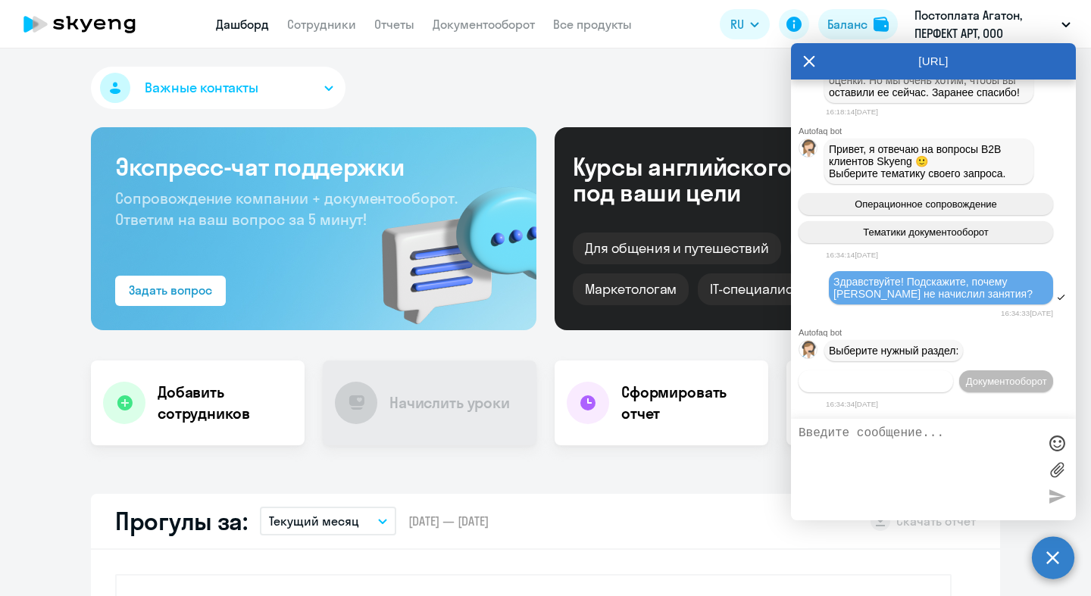
scroll to position [2308, 0]
click at [947, 376] on span "Операционное сопровождение" at bounding box center [875, 381] width 142 height 11
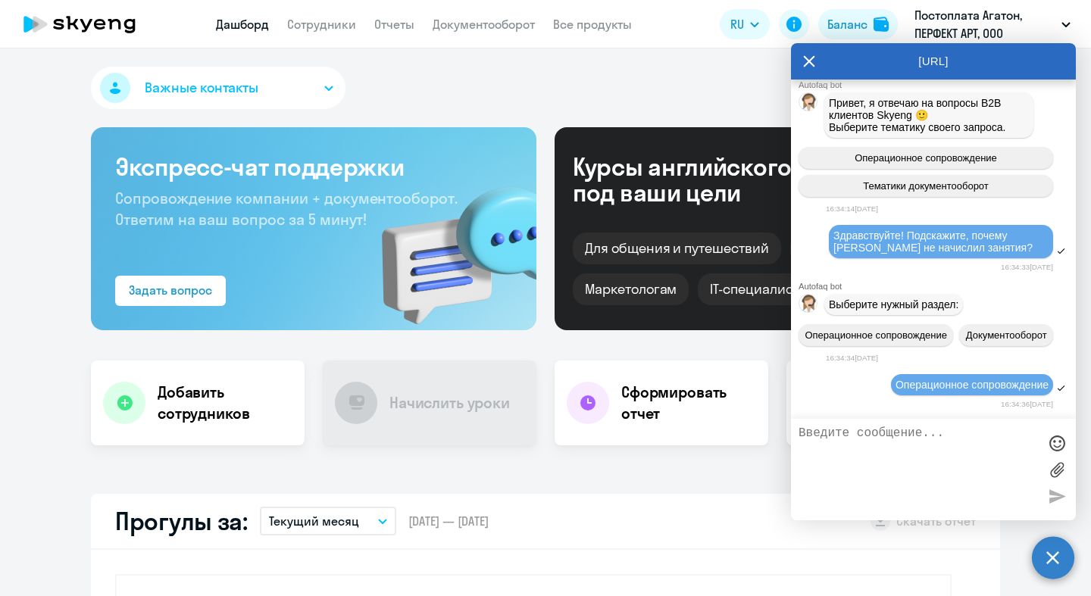
scroll to position [2478, 0]
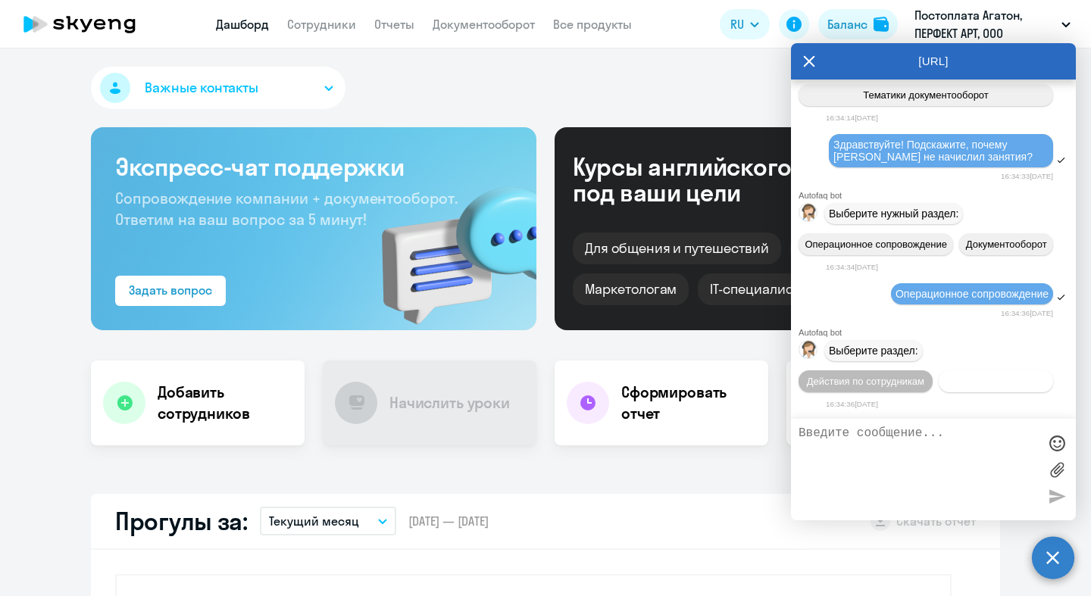
click at [973, 388] on button "Действия с балансом" at bounding box center [995, 381] width 114 height 22
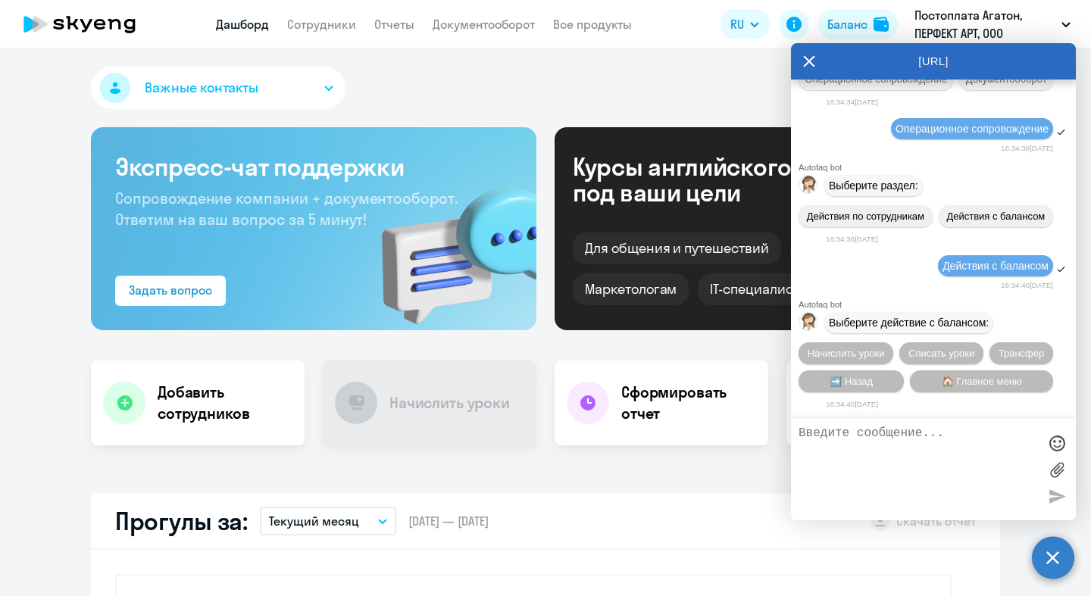
scroll to position [2650, 0]
click at [851, 351] on span "Начислить уроки" at bounding box center [845, 353] width 77 height 11
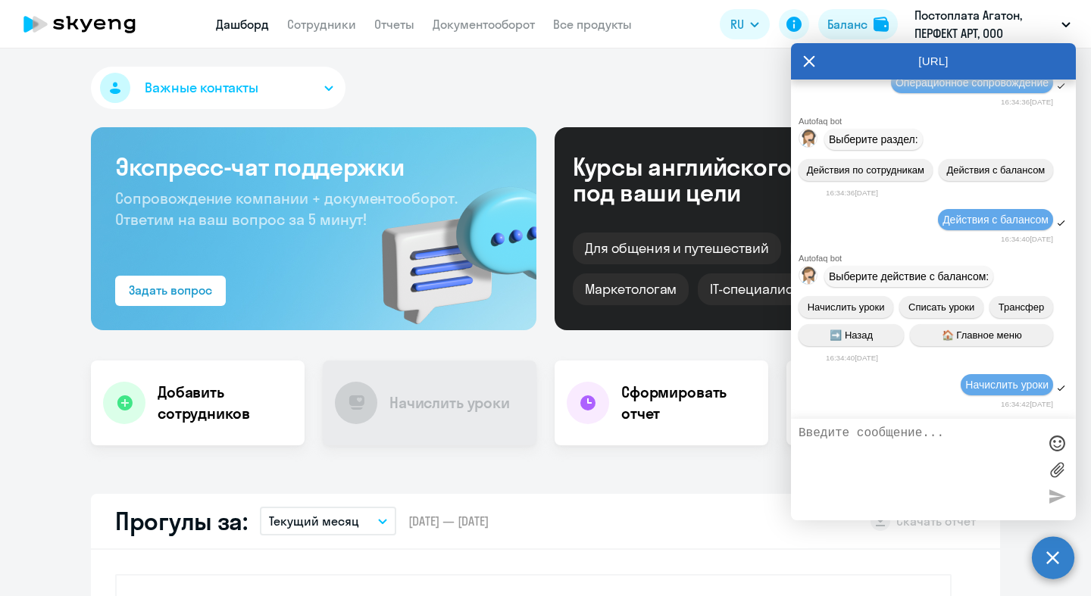
scroll to position [2850, 0]
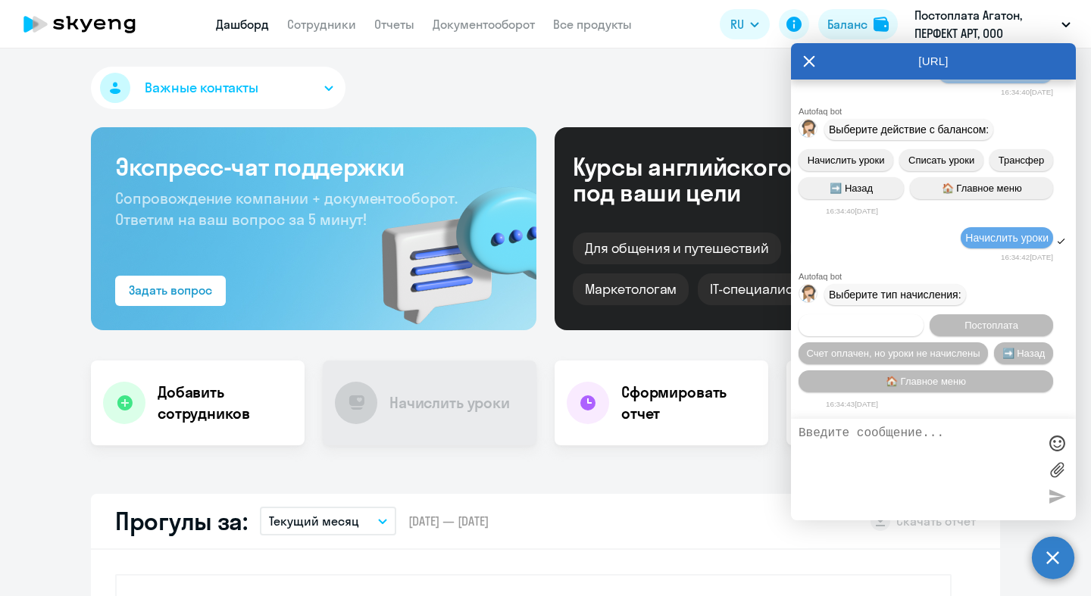
click at [896, 323] on button "Предоплата" at bounding box center [860, 325] width 125 height 22
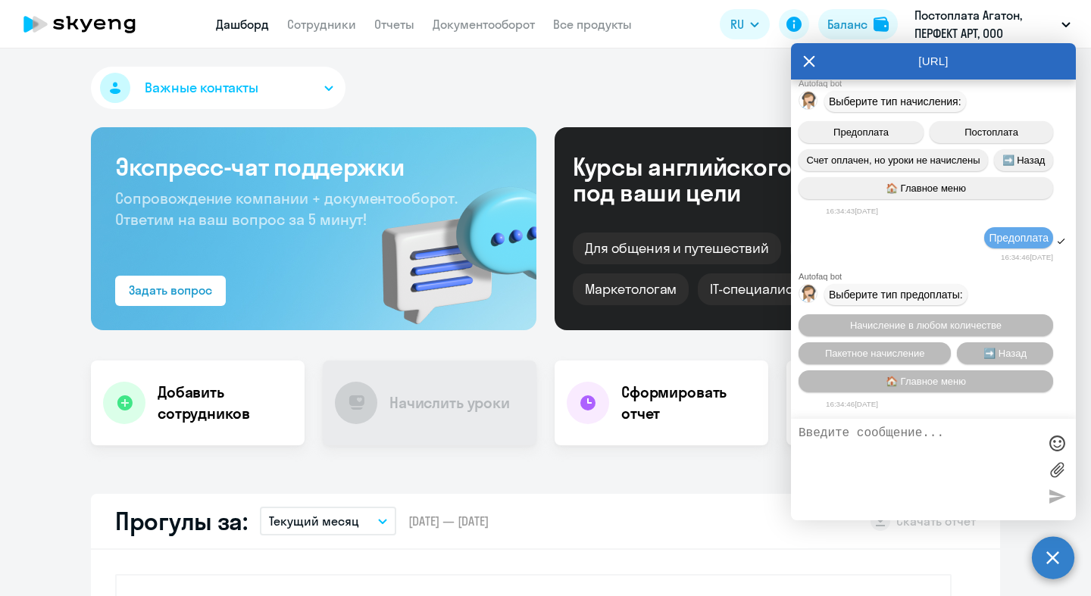
scroll to position [3052, 0]
click at [927, 350] on button "Пакетное начисление" at bounding box center [874, 353] width 152 height 22
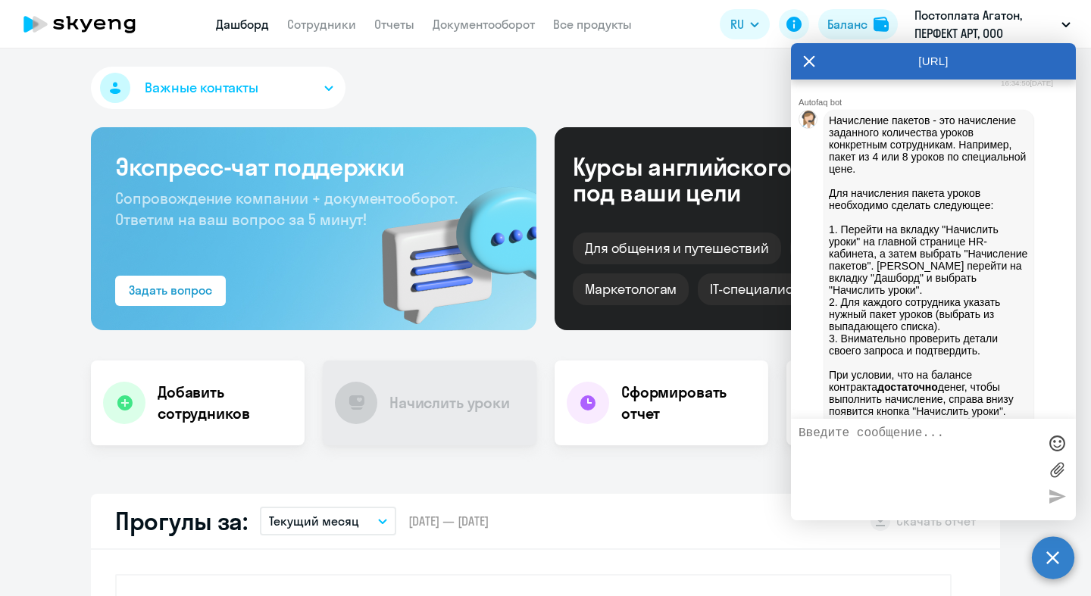
scroll to position [3882, 0]
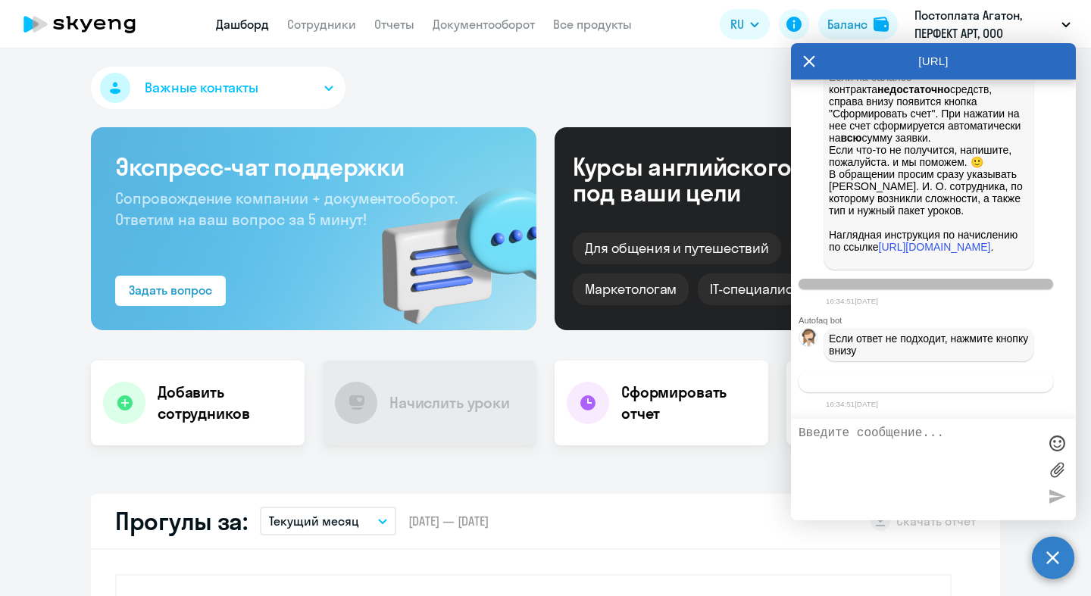
click at [943, 379] on span "Связаться с менеджером" at bounding box center [925, 381] width 116 height 11
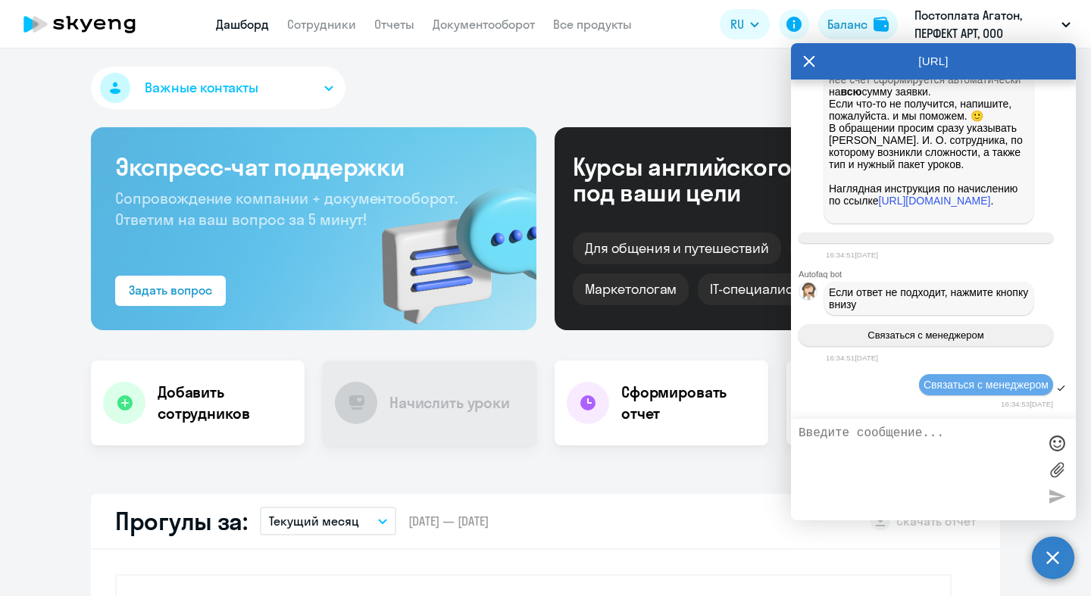
click at [947, 457] on textarea at bounding box center [917, 469] width 239 height 86
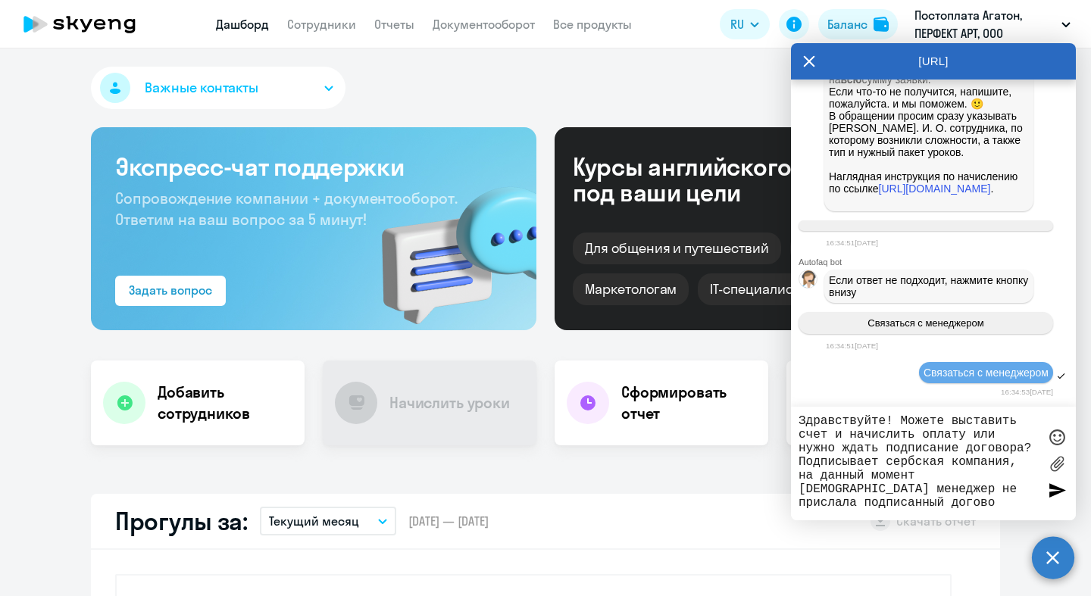
type textarea "Здравствуйте! Можете выставить счет и начислить оплату или нужно ждать подписан…"
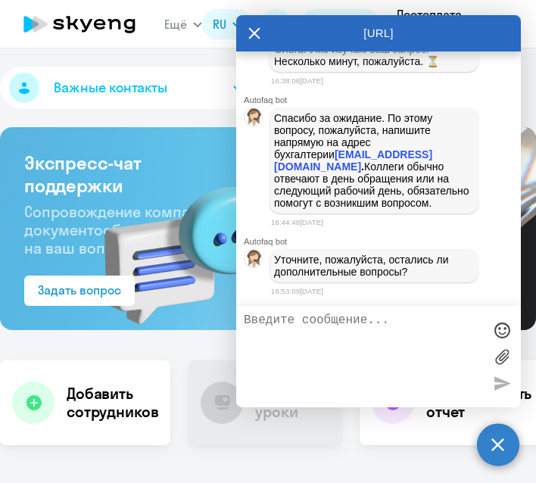
scroll to position [4448, 0]
click at [392, 329] on textarea at bounding box center [363, 357] width 239 height 86
type textarea "Нет"
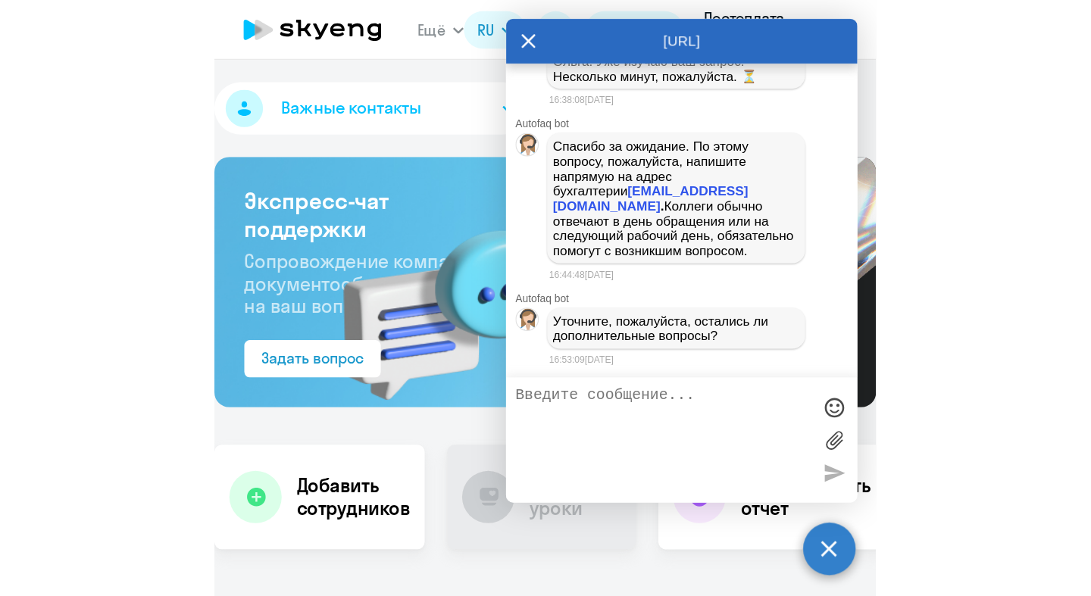
scroll to position [4496, 0]
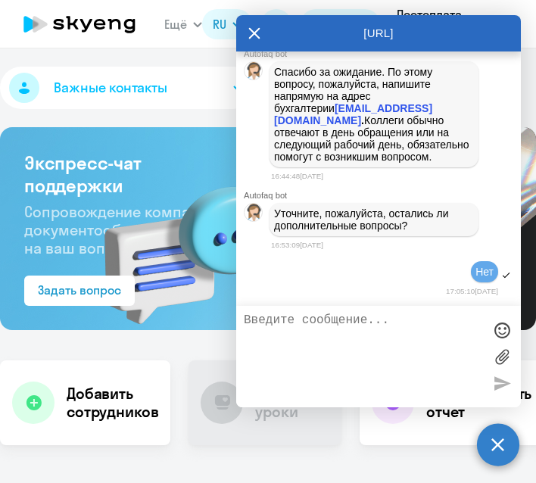
click at [508, 450] on circle at bounding box center [498, 444] width 42 height 42
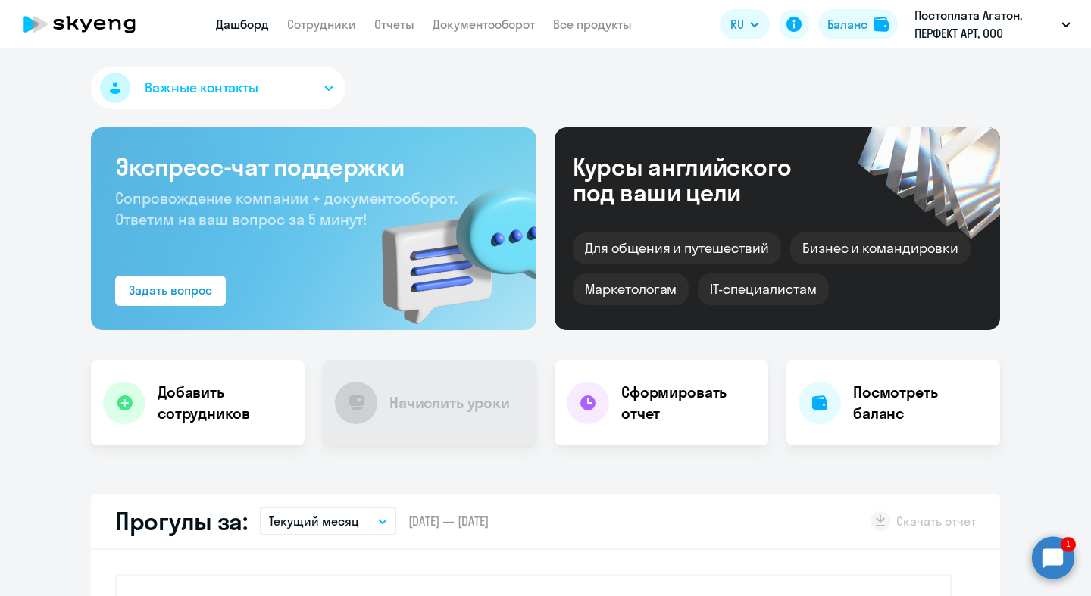
click at [1038, 550] on circle at bounding box center [1053, 557] width 42 height 42
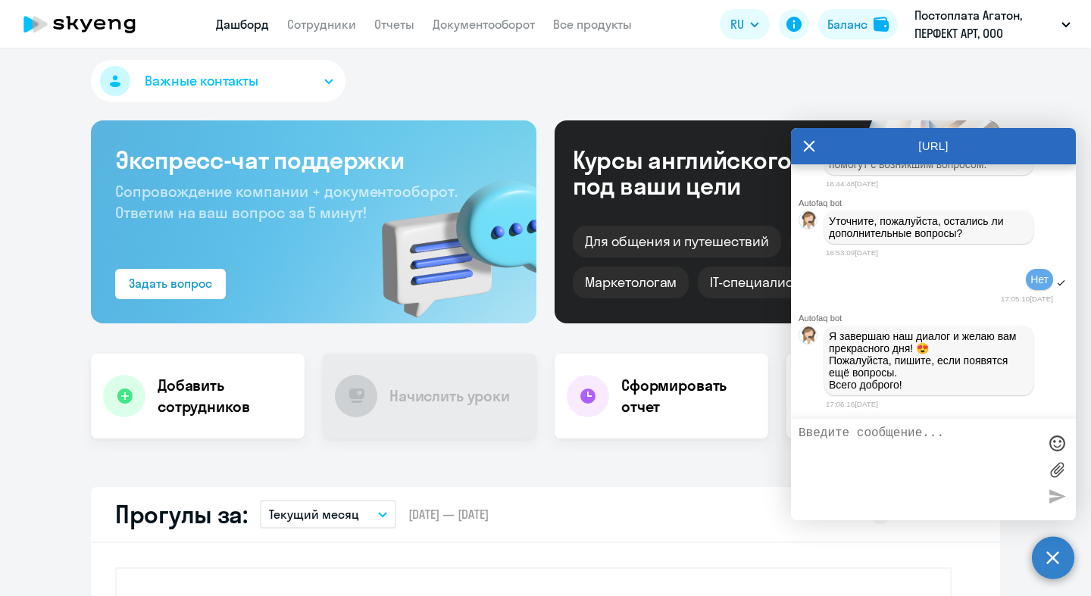
scroll to position [0, 0]
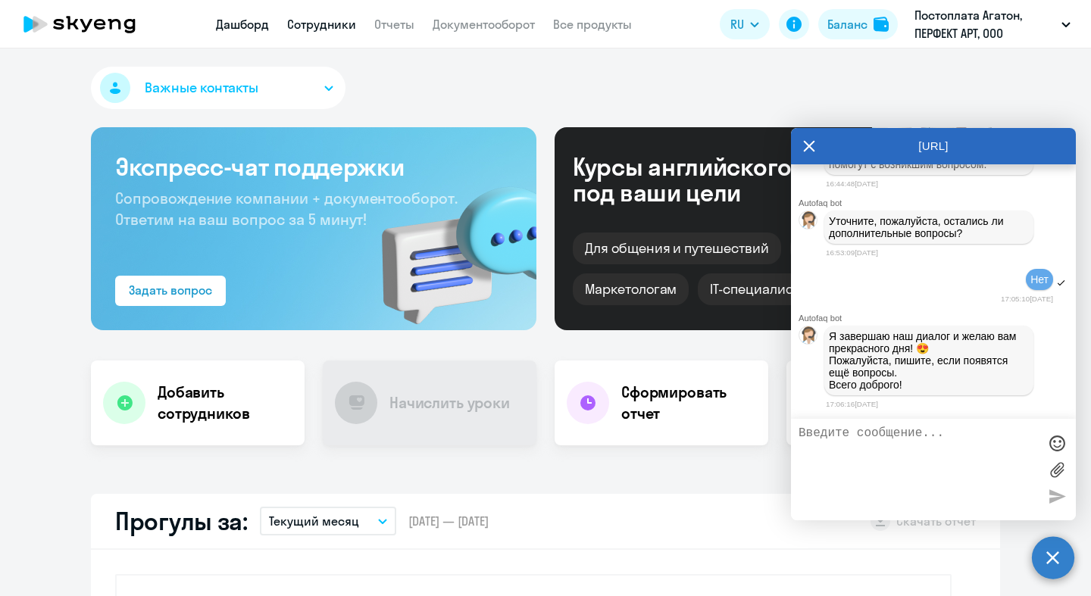
click at [333, 31] on link "Сотрудники" at bounding box center [321, 24] width 69 height 15
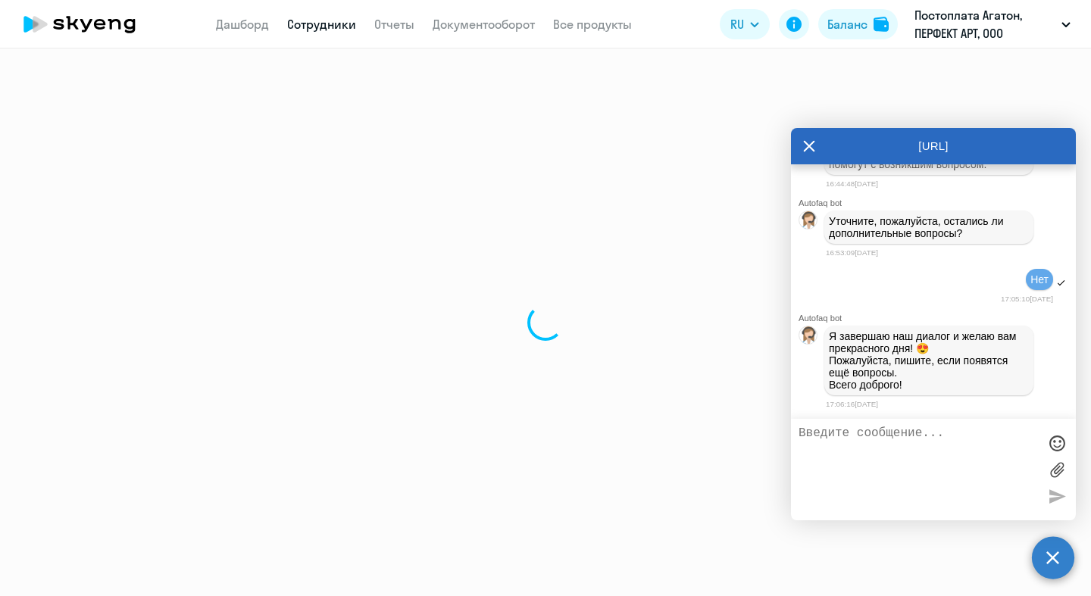
select select "30"
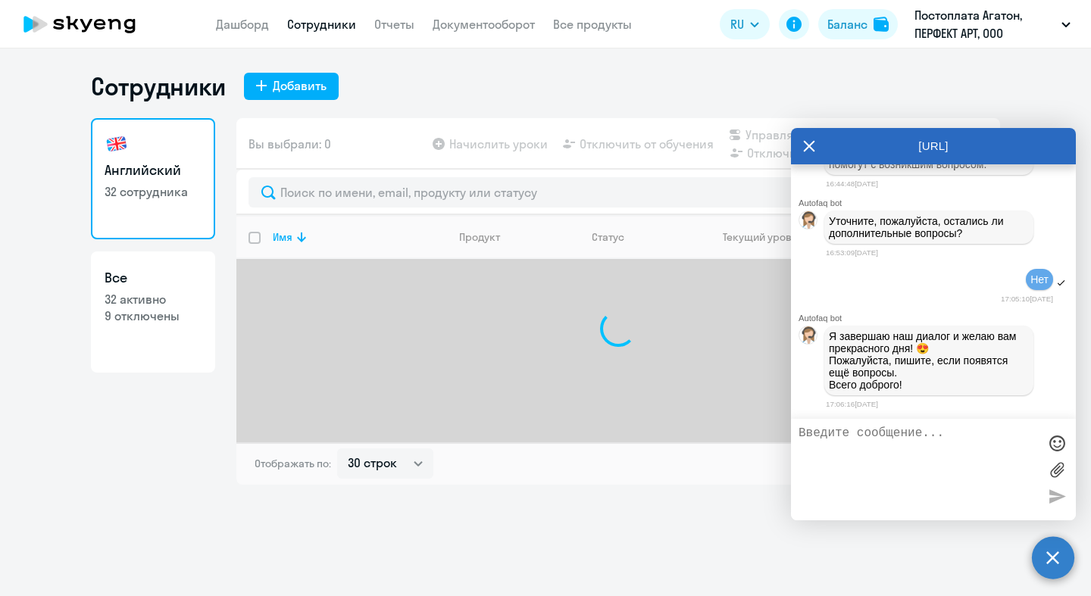
click at [506, 143] on app-table-action-button "Начислить уроки" at bounding box center [488, 144] width 118 height 18
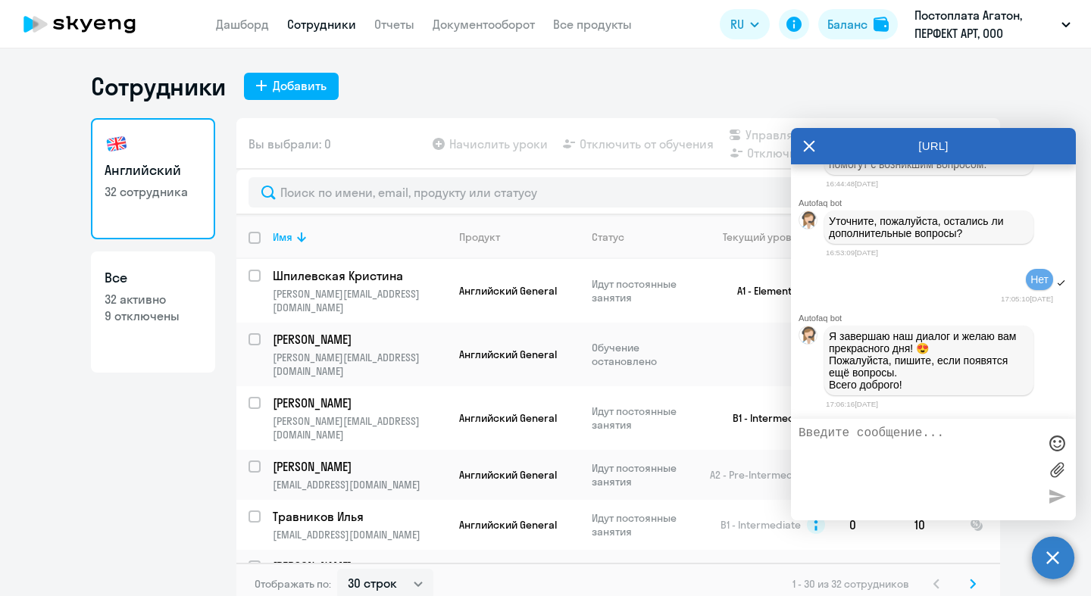
click at [645, 137] on app-table-action-button "Отключить от обучения" at bounding box center [637, 144] width 154 height 18
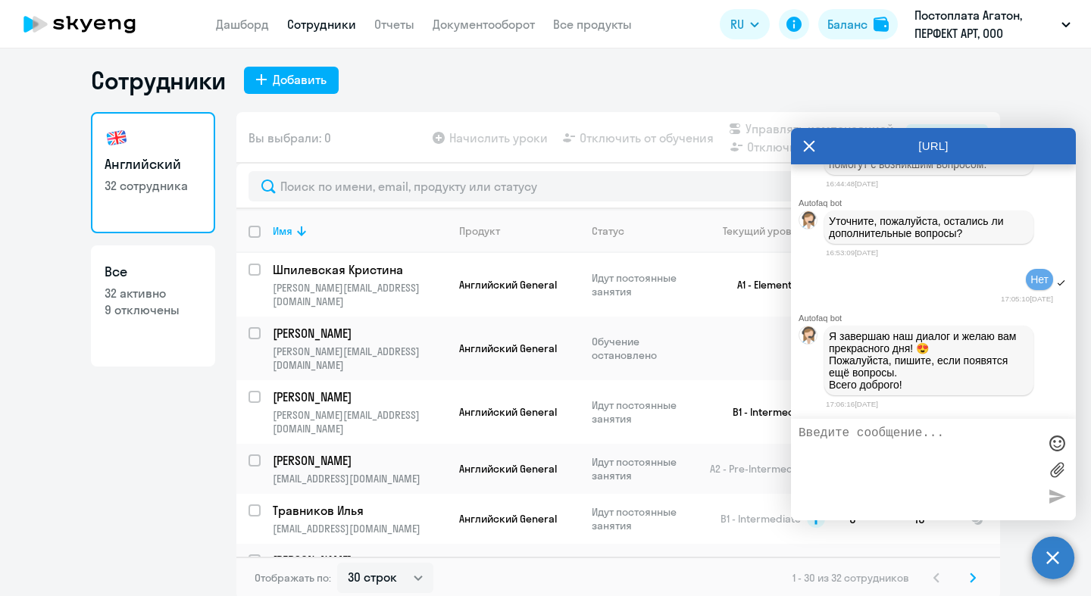
scroll to position [6, 0]
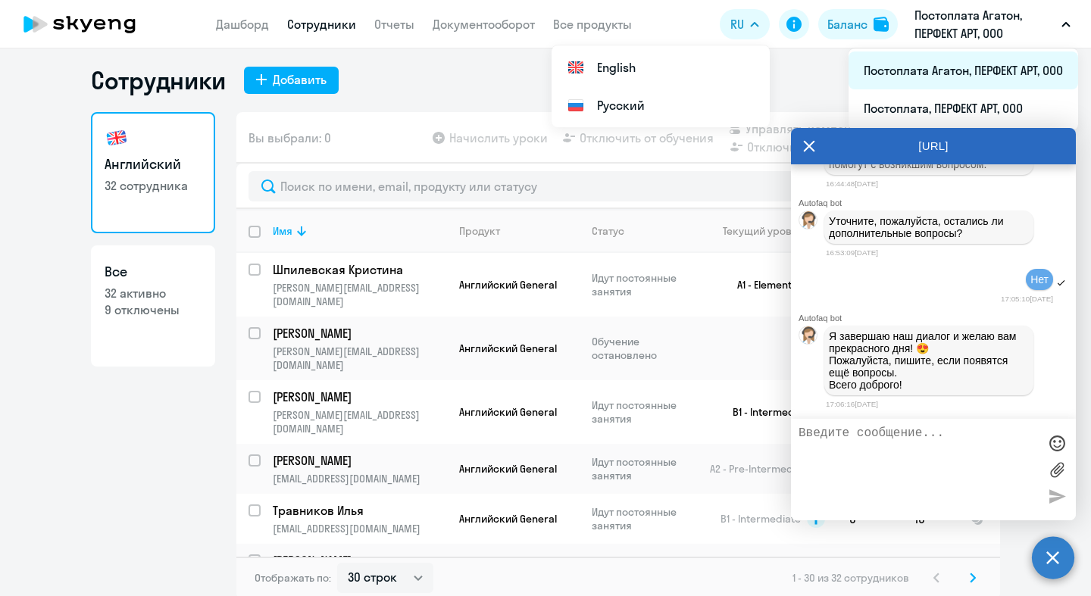
click at [954, 78] on li "Постоплата Агатон, ПЕРФЕКТ АРТ, ООО" at bounding box center [963, 71] width 230 height 38
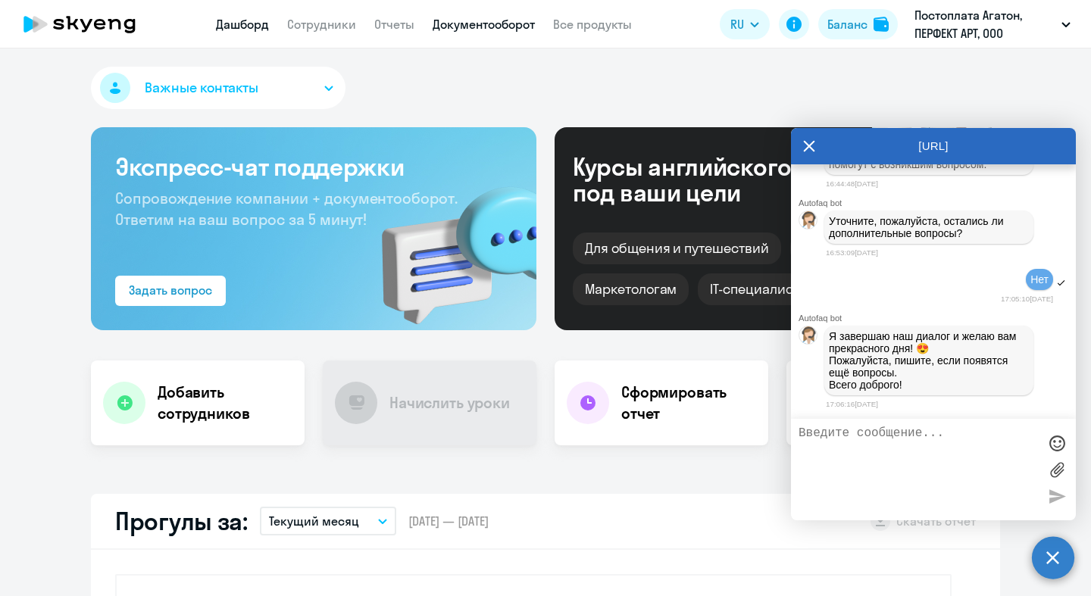
click at [469, 27] on link "Документооборот" at bounding box center [483, 24] width 102 height 15
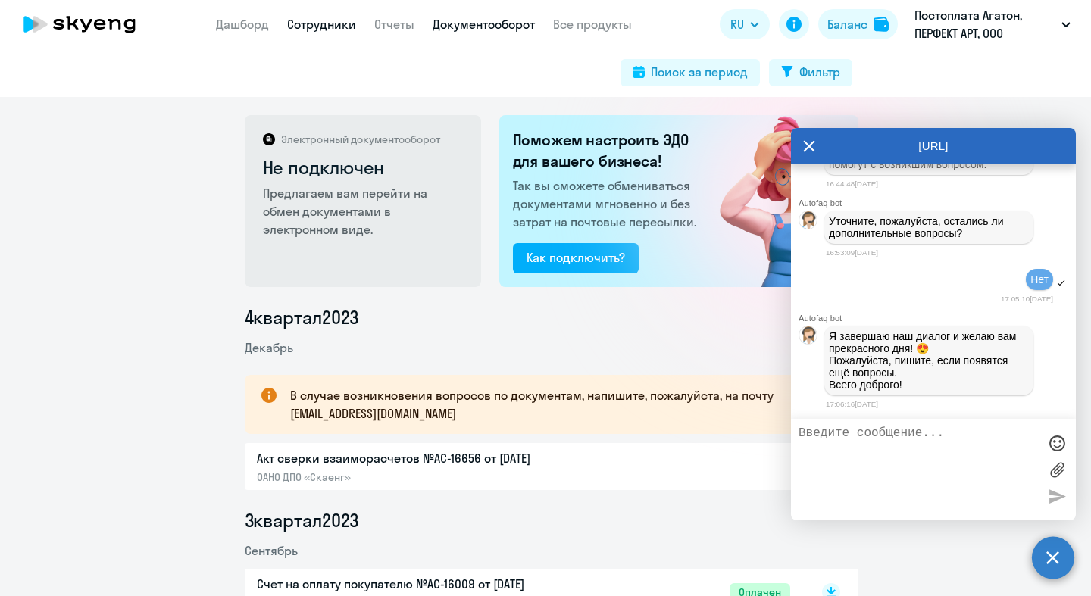
click at [344, 27] on link "Сотрудники" at bounding box center [321, 24] width 69 height 15
select select "30"
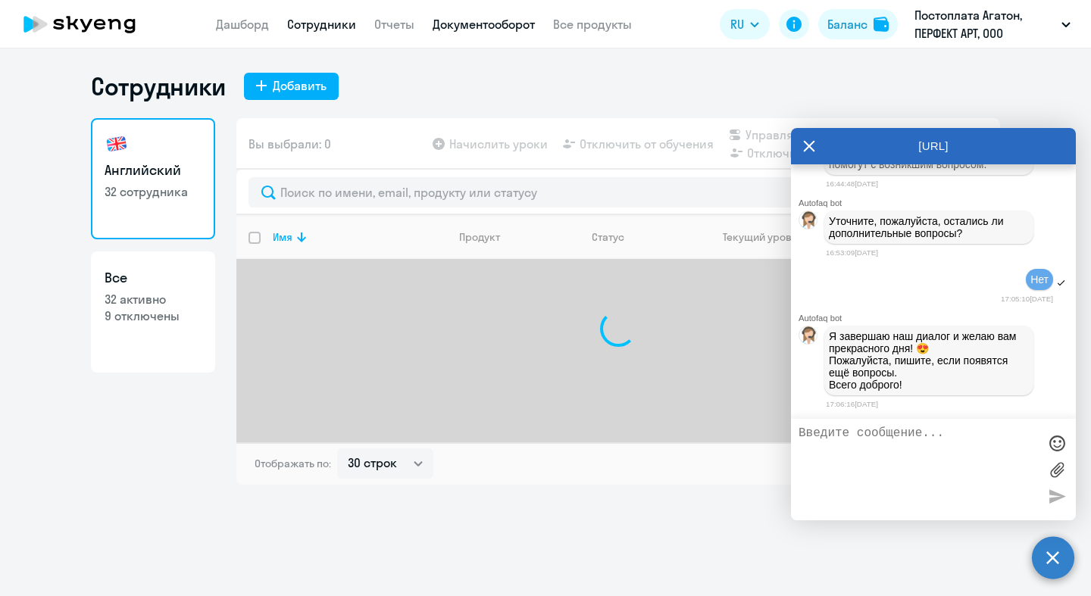
click at [470, 24] on link "Документооборот" at bounding box center [483, 24] width 102 height 15
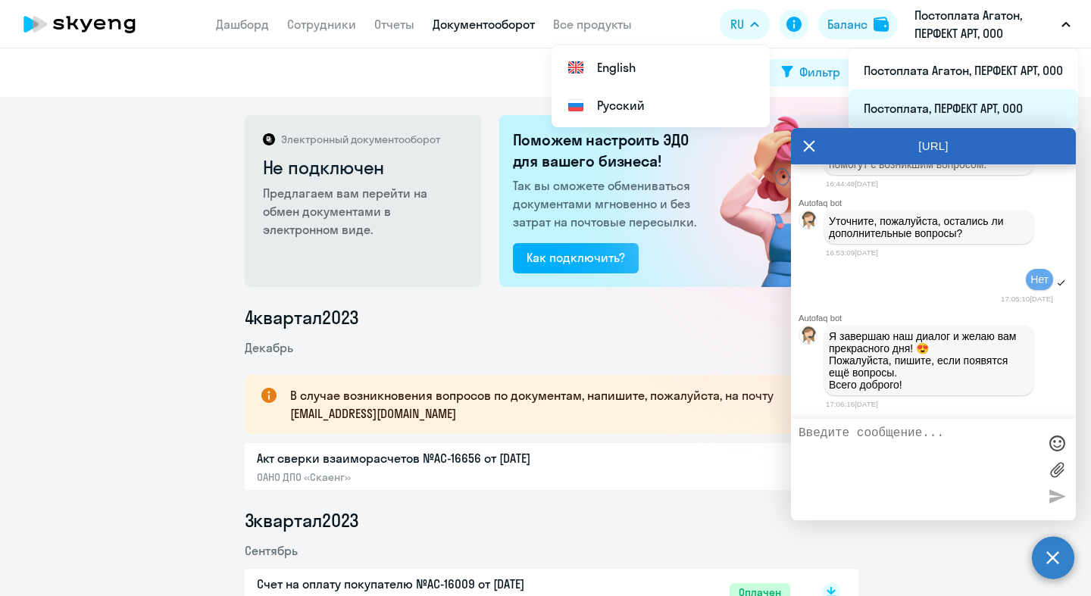
click at [964, 97] on li "Постоплата, ПЕРФЕКТ АРТ, ООО" at bounding box center [963, 108] width 230 height 38
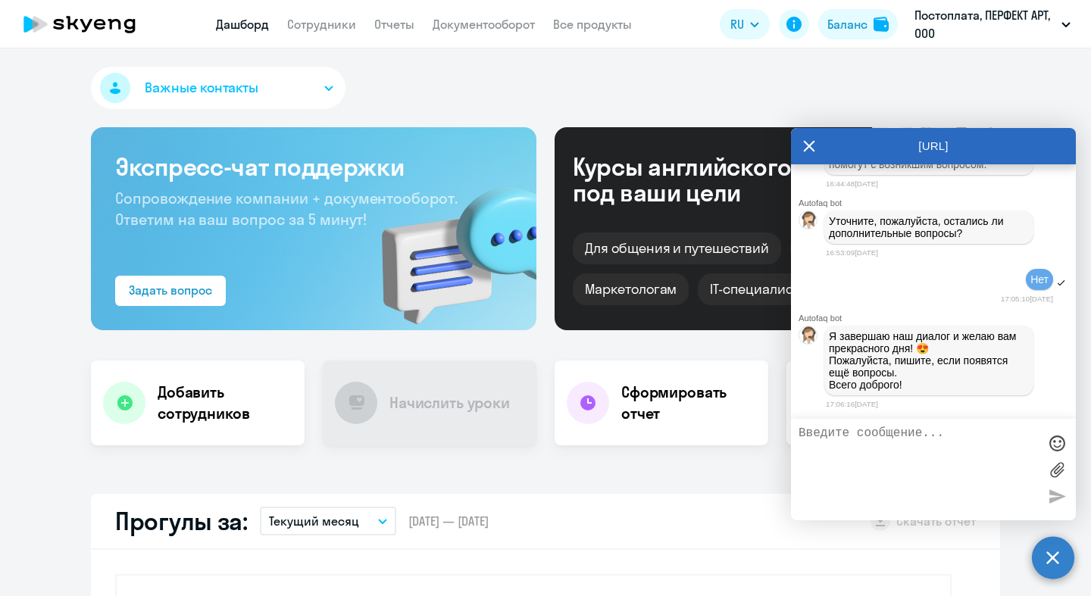
scroll to position [313, 0]
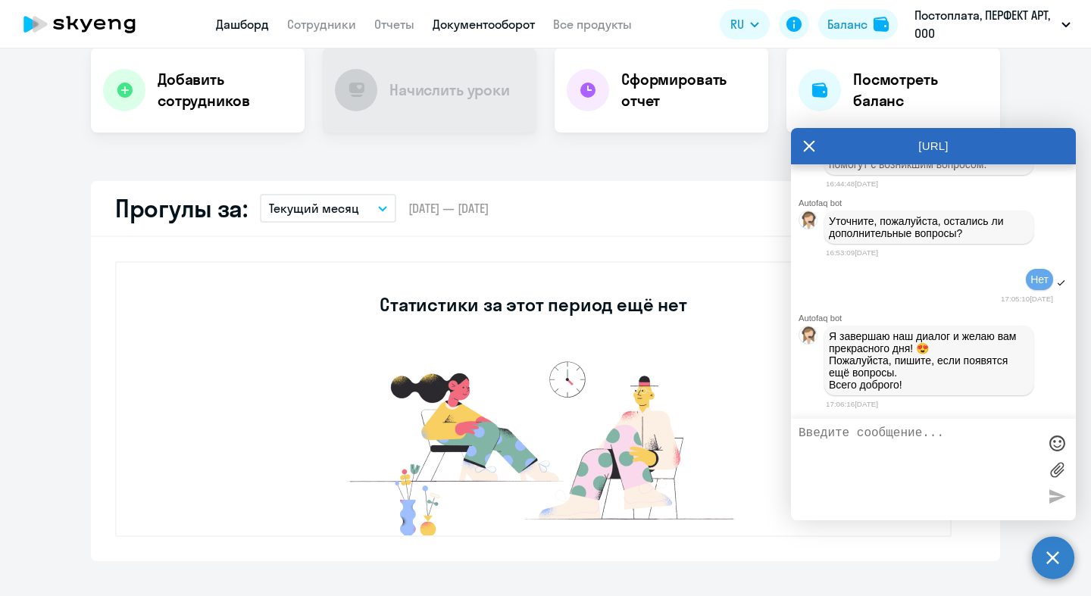
click at [482, 24] on link "Документооборот" at bounding box center [483, 24] width 102 height 15
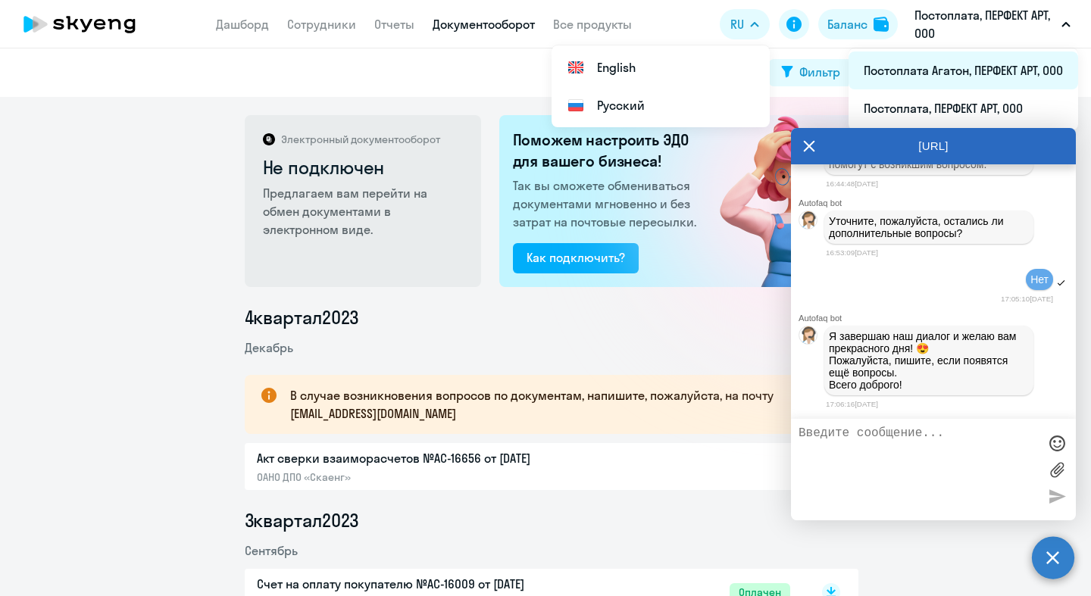
click at [958, 67] on li "Постоплата Агатон, ПЕРФЕКТ АРТ, ООО" at bounding box center [963, 71] width 230 height 38
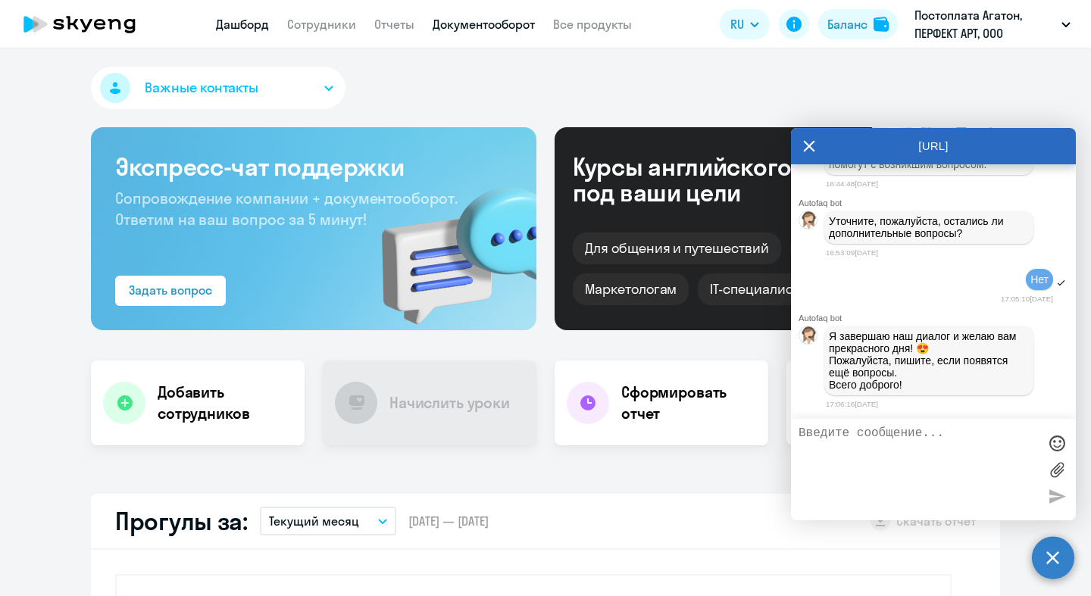
click at [482, 23] on link "Документооборот" at bounding box center [483, 24] width 102 height 15
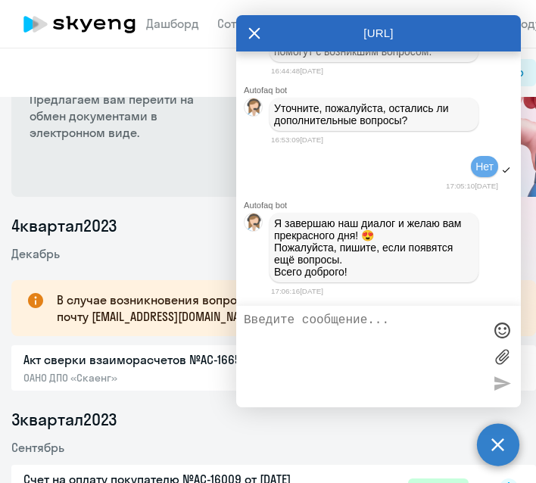
scroll to position [86, 0]
